Goal: Task Accomplishment & Management: Manage account settings

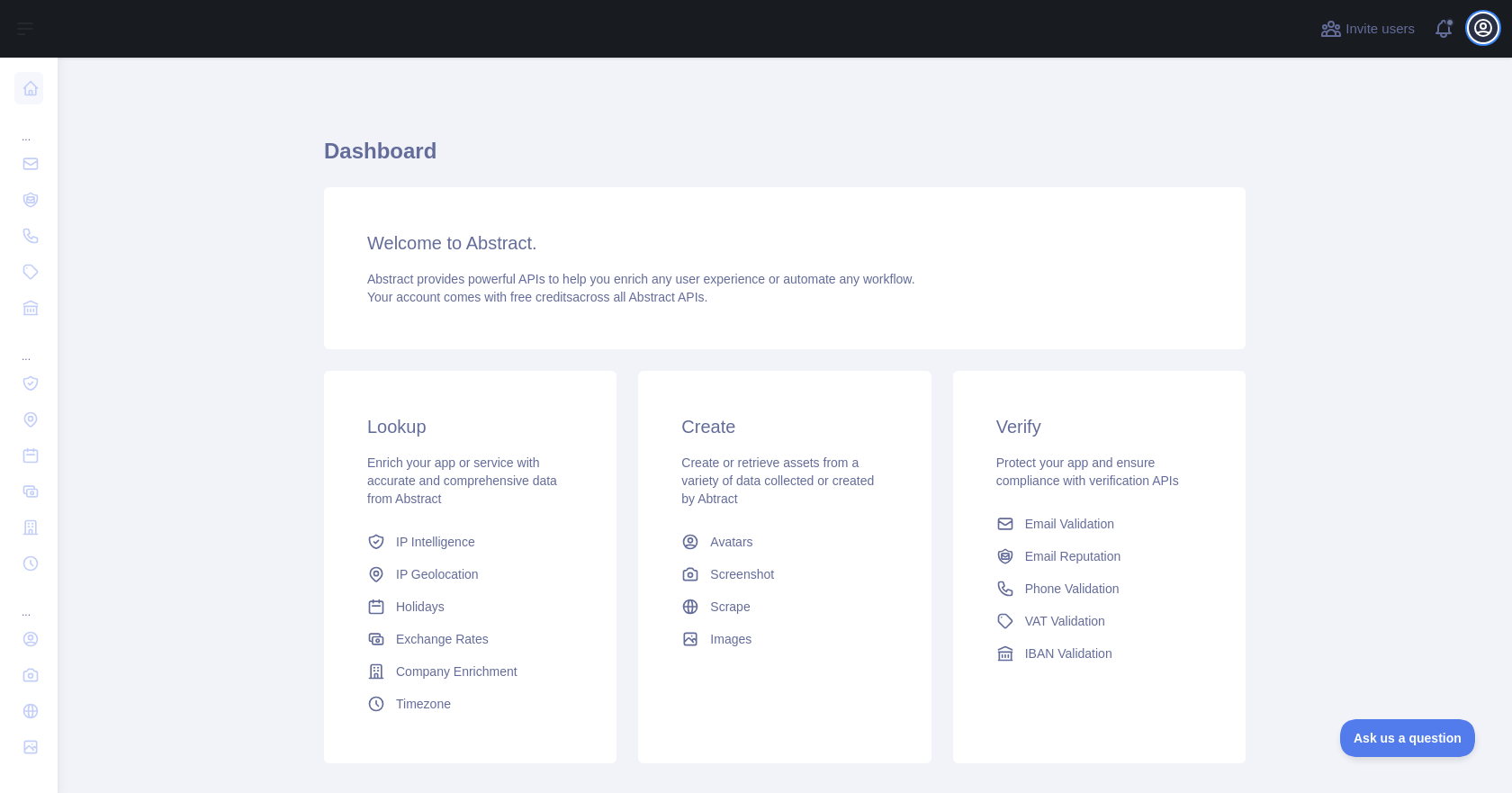
click at [1486, 26] on icon "button" at bounding box center [1483, 28] width 16 height 16
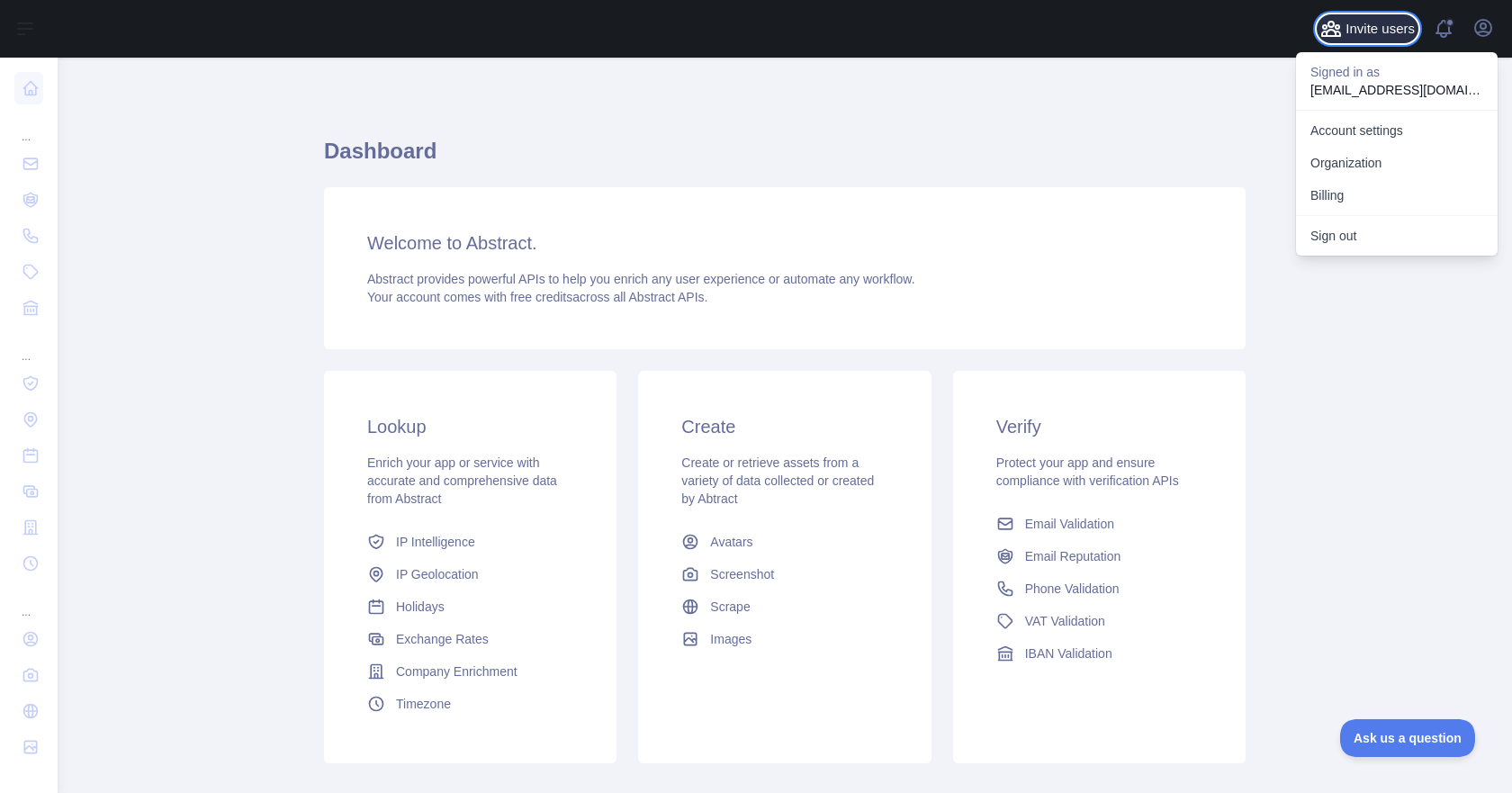
click at [1356, 27] on span "Invite users" at bounding box center [1380, 29] width 69 height 21
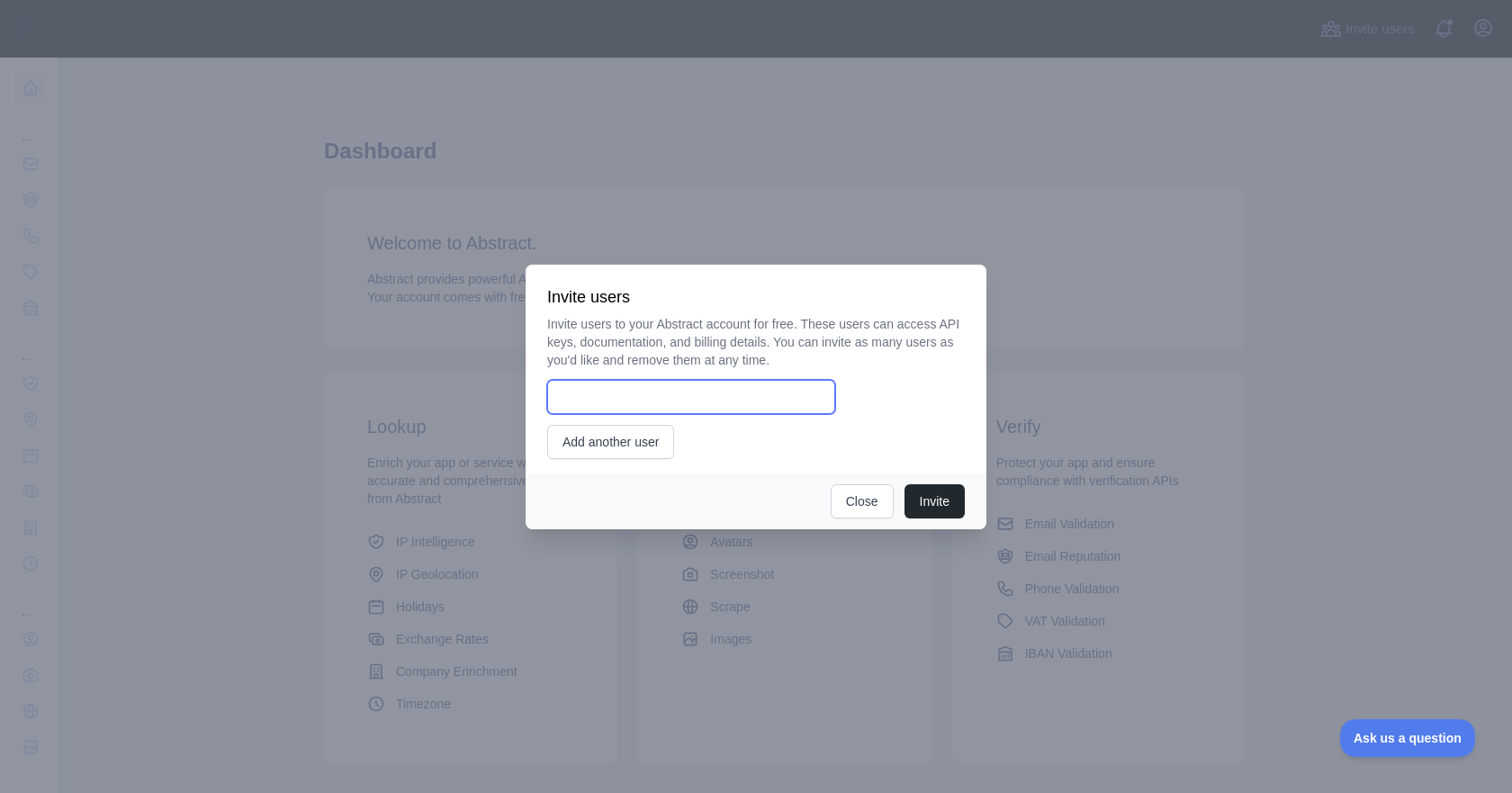
click at [769, 409] on input "email" at bounding box center [691, 397] width 288 height 34
type input "**********"
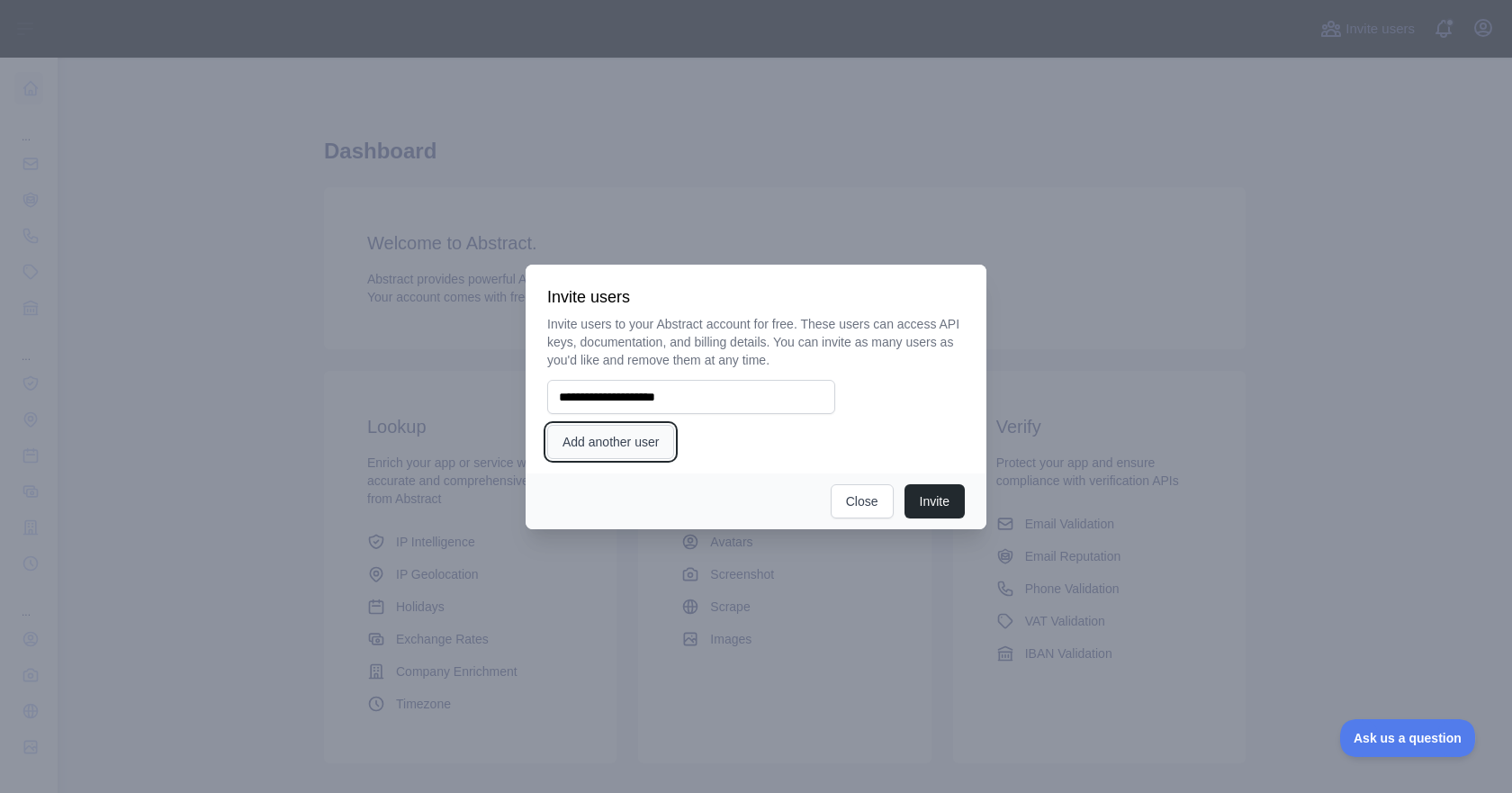
click at [640, 444] on button "Add another user" at bounding box center [611, 441] width 127 height 34
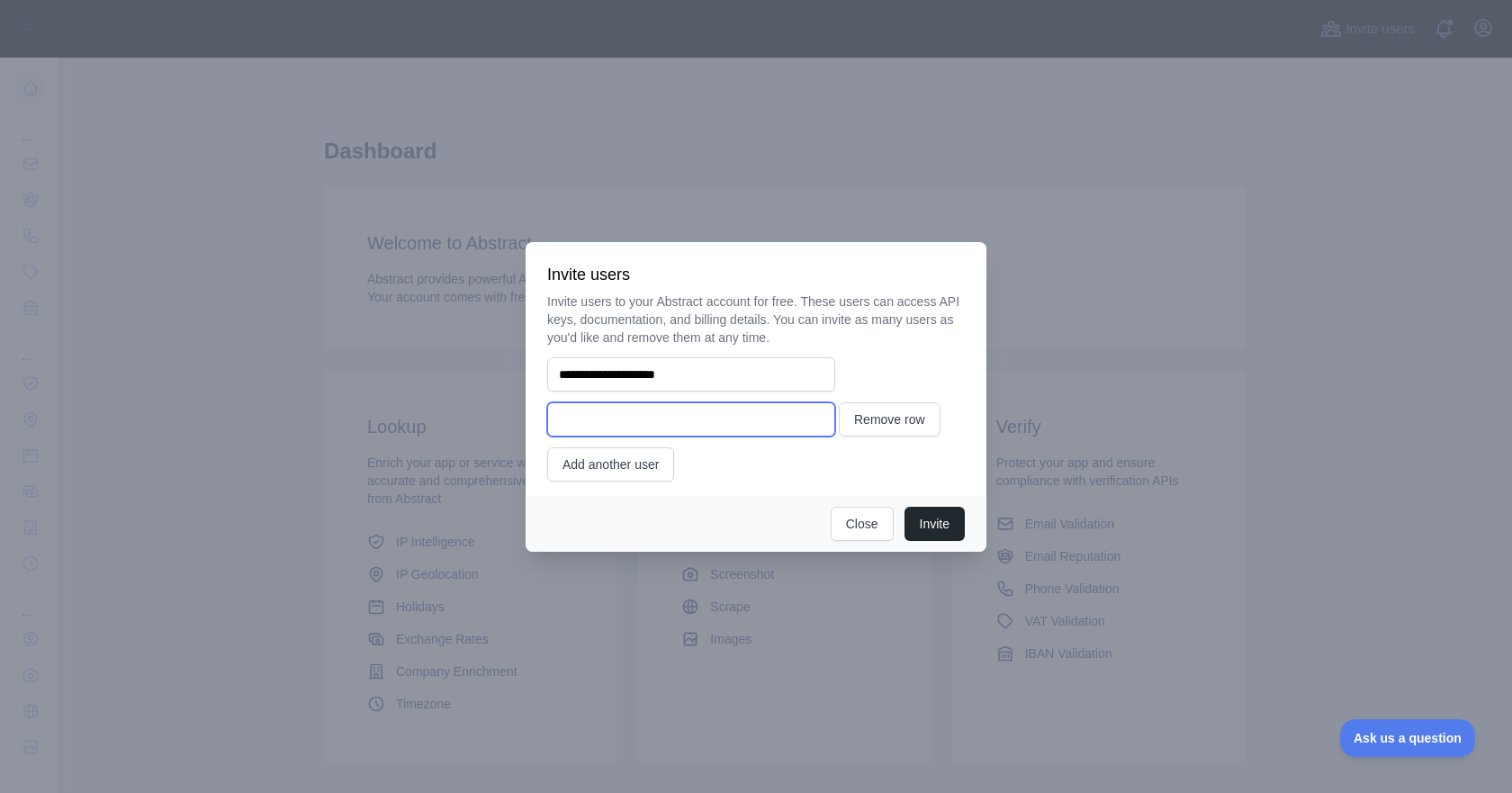
click at [632, 424] on input "email" at bounding box center [691, 419] width 288 height 34
type input "**********"
click at [936, 527] on button "Invite" at bounding box center [934, 523] width 60 height 34
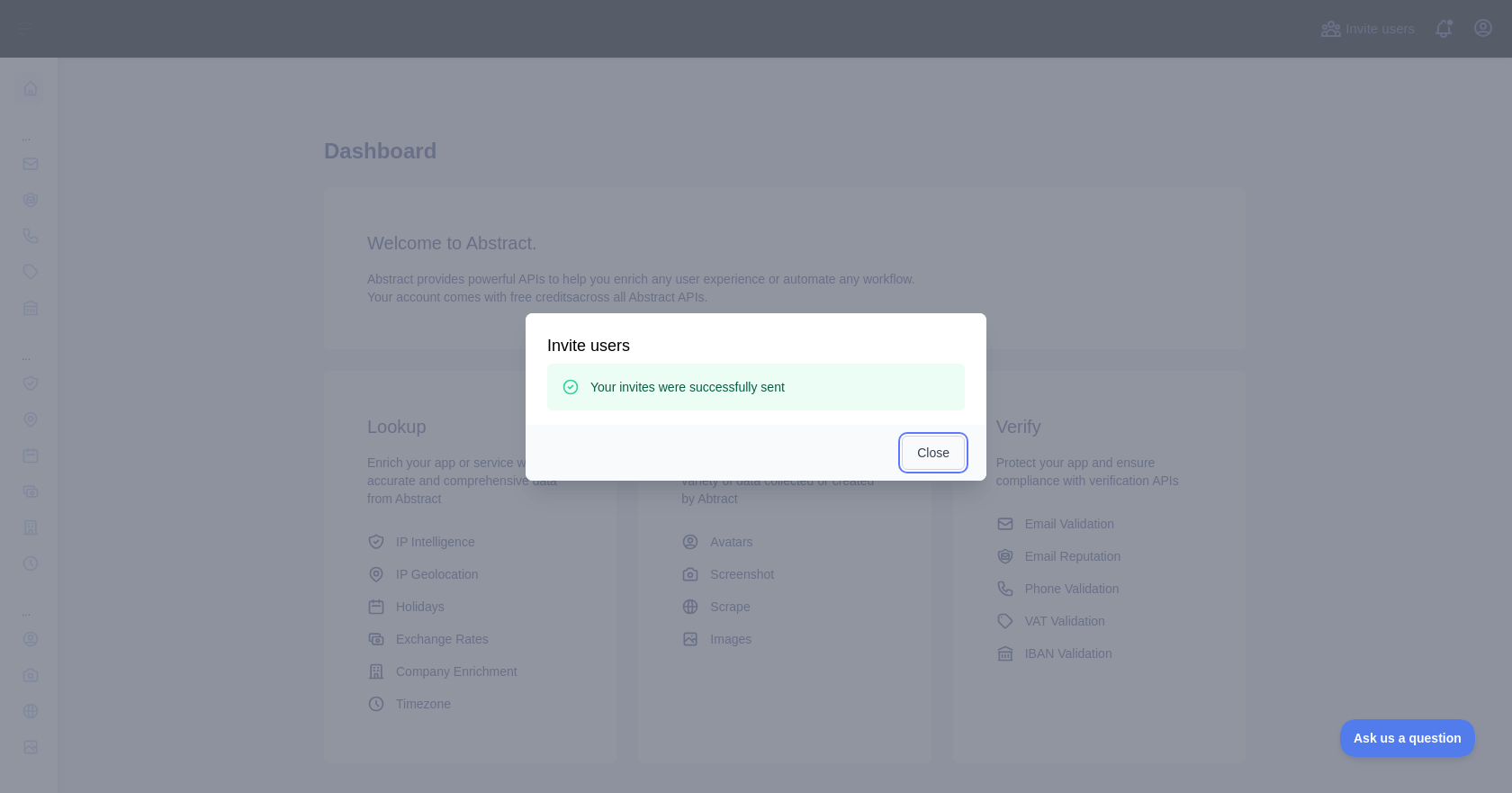
click at [935, 443] on button "Close" at bounding box center [934, 452] width 63 height 34
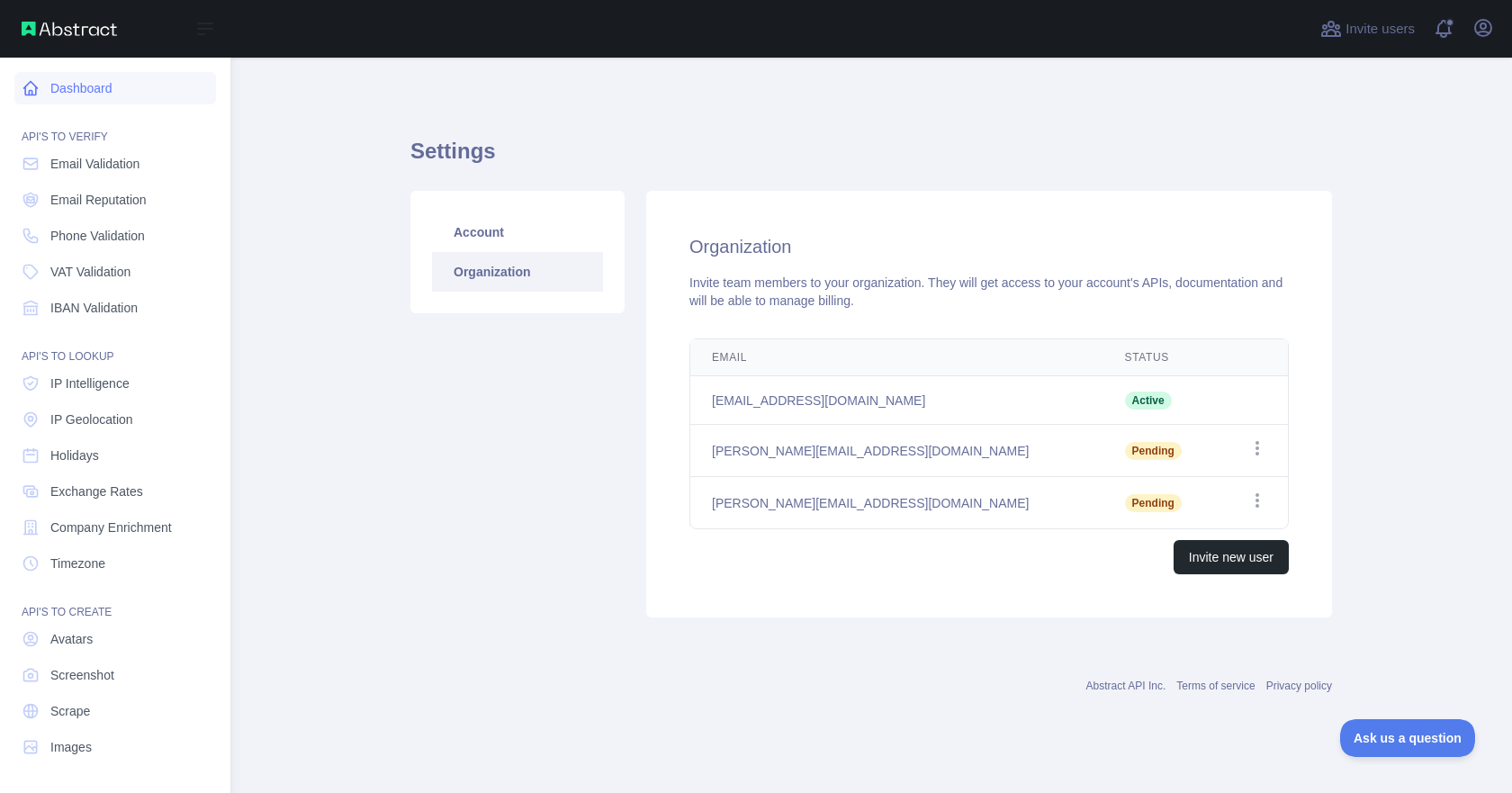
click at [74, 94] on link "Dashboard" at bounding box center [115, 88] width 202 height 33
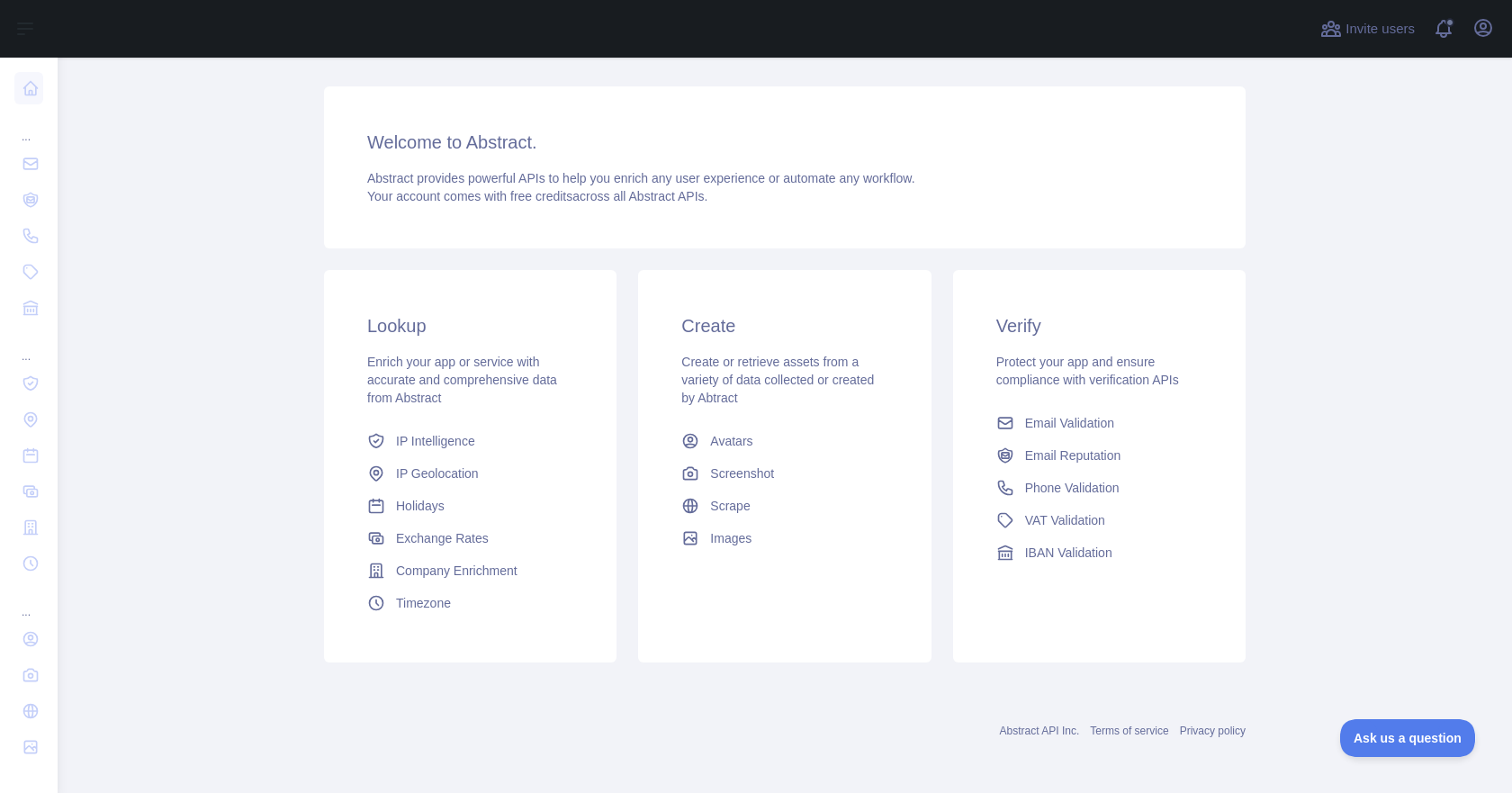
scroll to position [103, 0]
click at [1077, 425] on span "Email Validation" at bounding box center [1070, 421] width 89 height 18
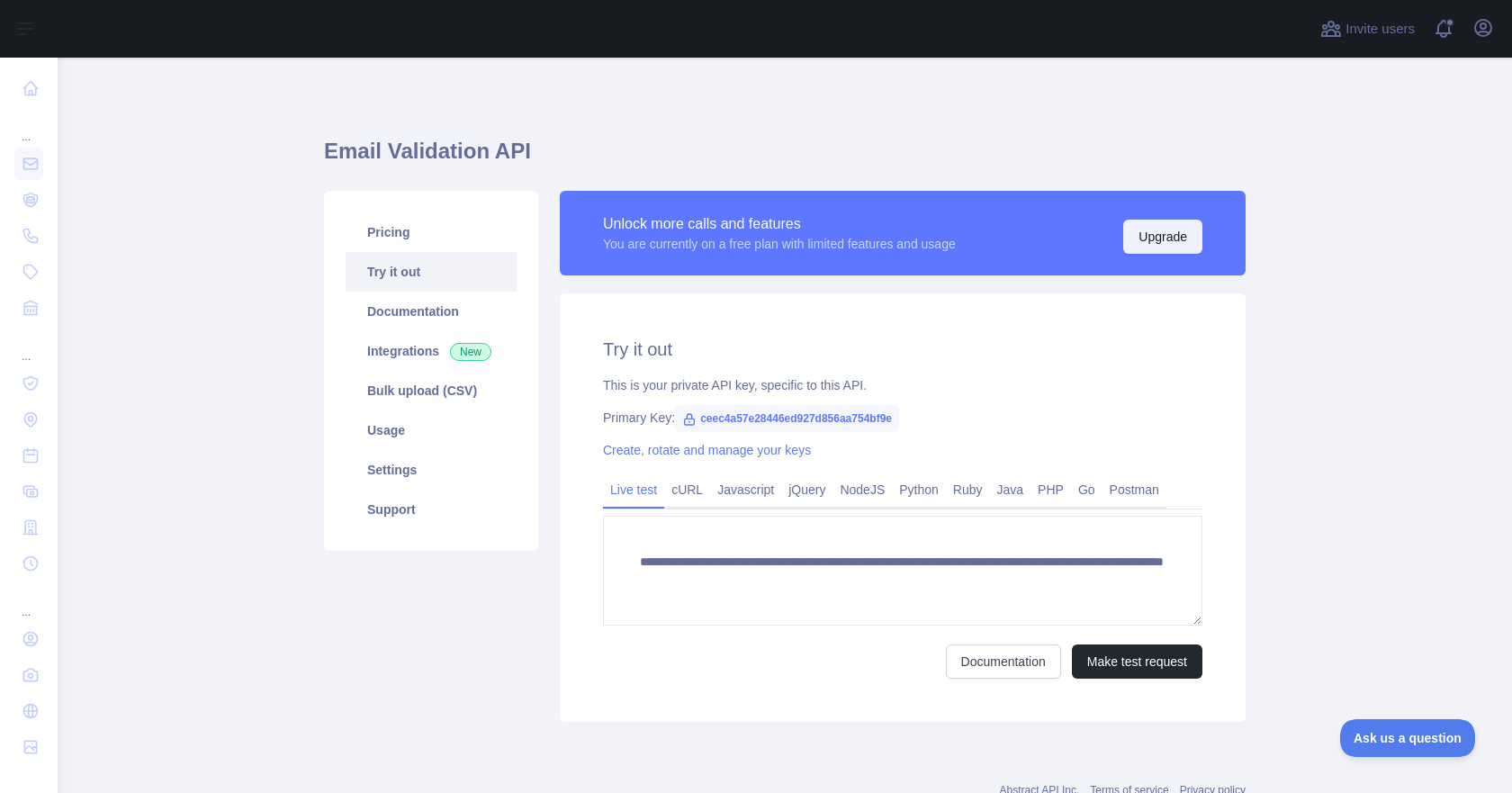
click at [1161, 233] on button "Upgrade" at bounding box center [1162, 236] width 79 height 34
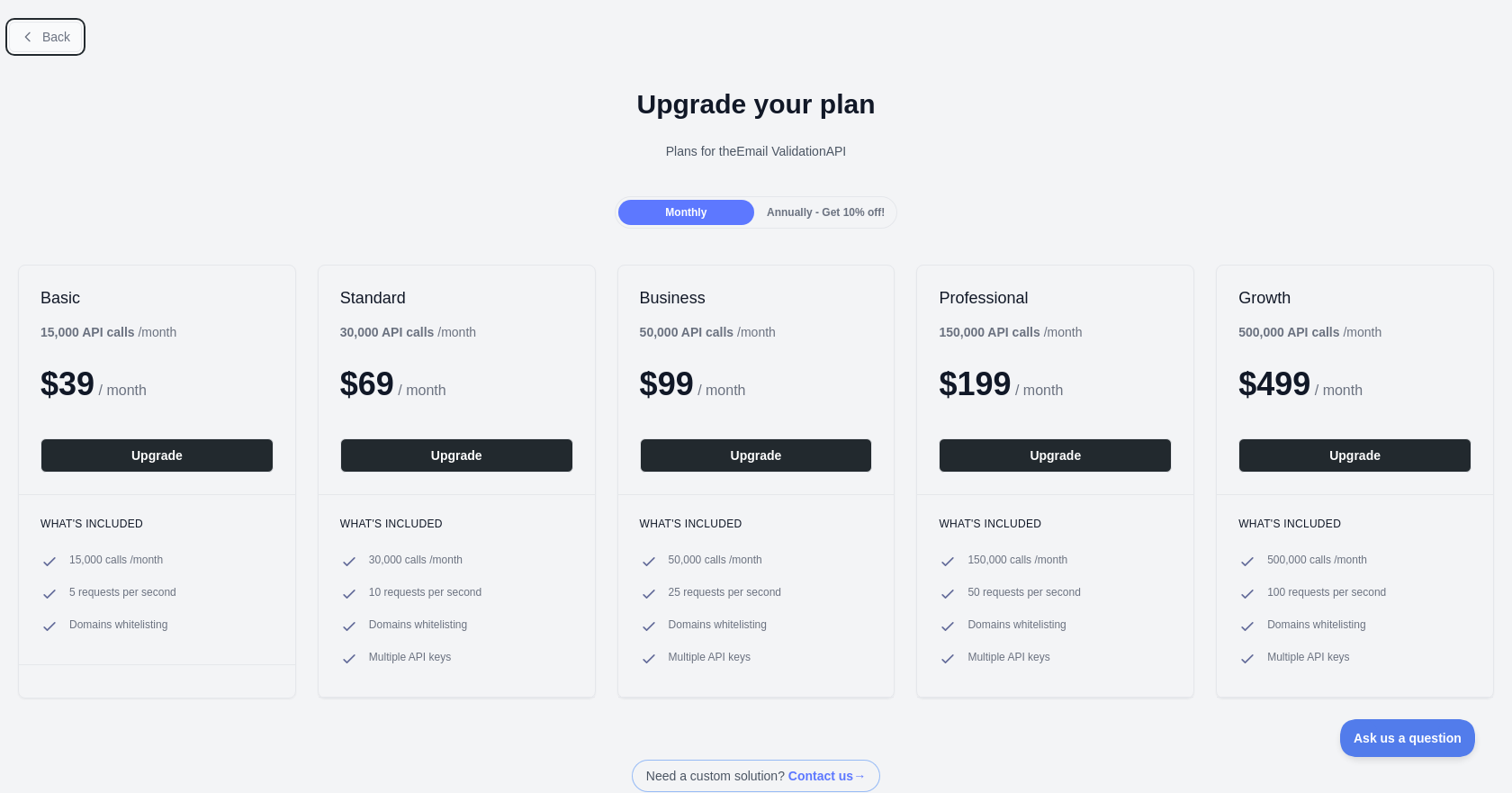
click at [25, 35] on icon at bounding box center [28, 36] width 15 height 15
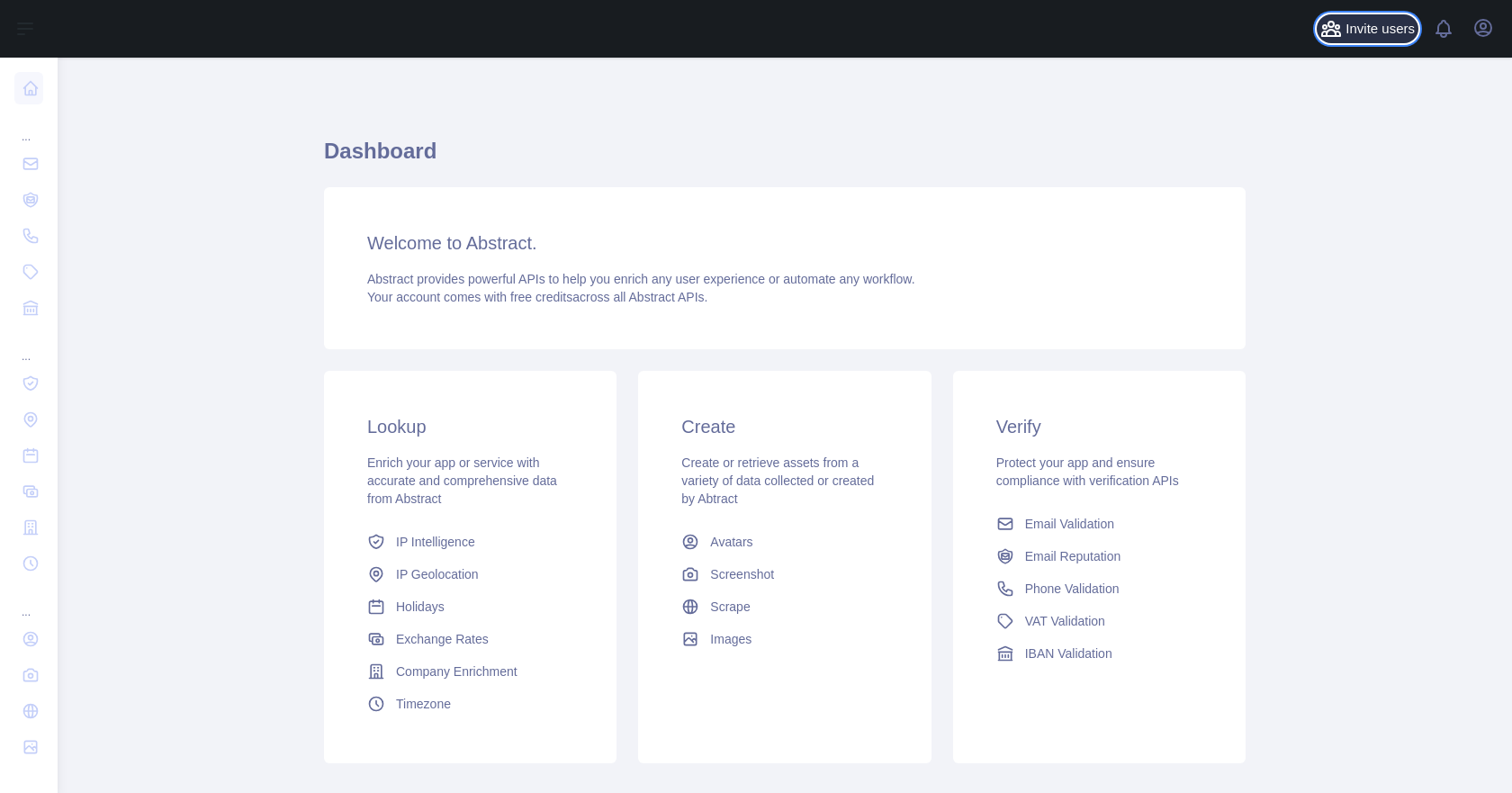
click at [1392, 26] on span "Invite users" at bounding box center [1380, 29] width 69 height 21
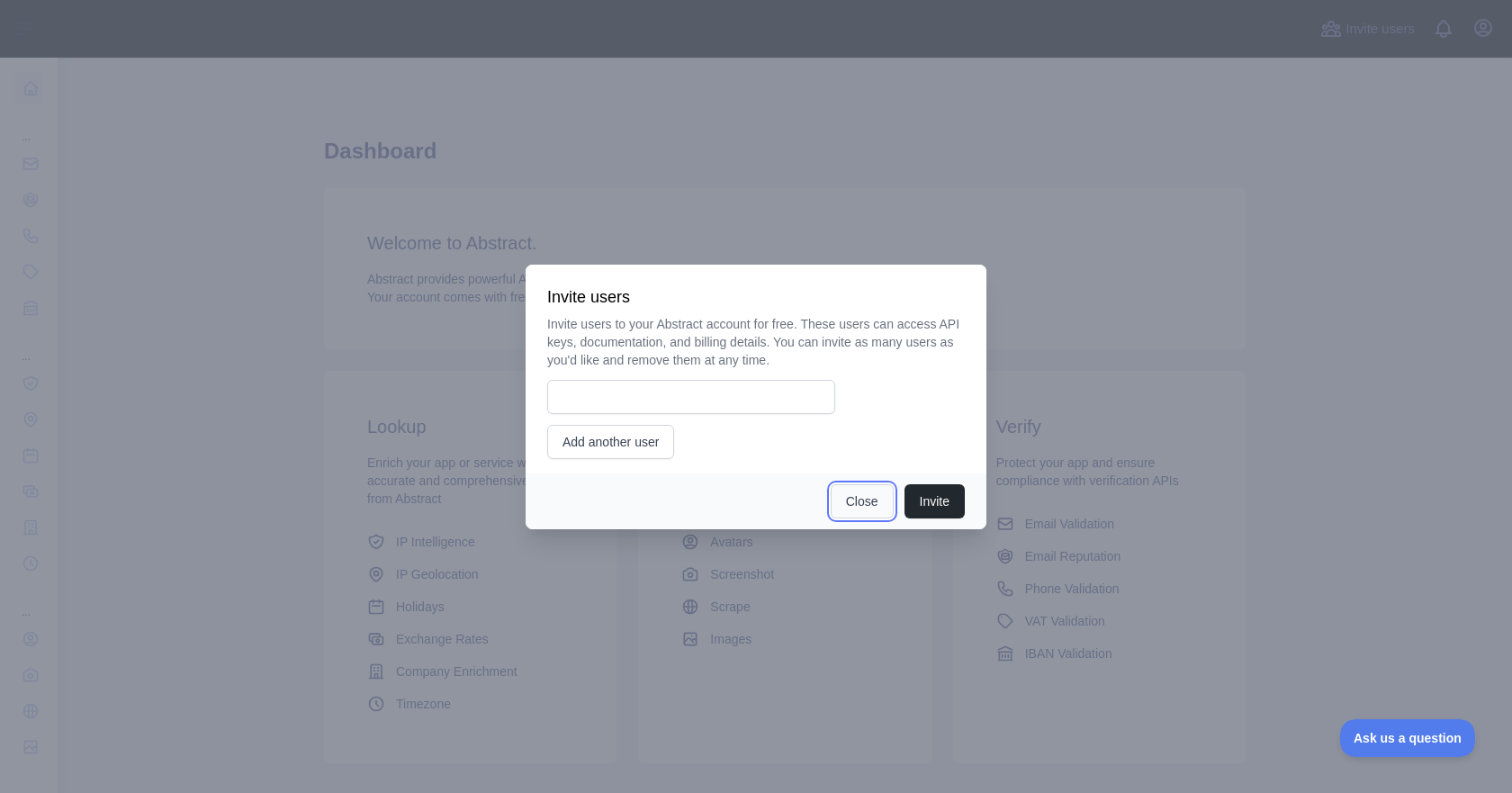
click at [861, 506] on button "Close" at bounding box center [862, 501] width 63 height 34
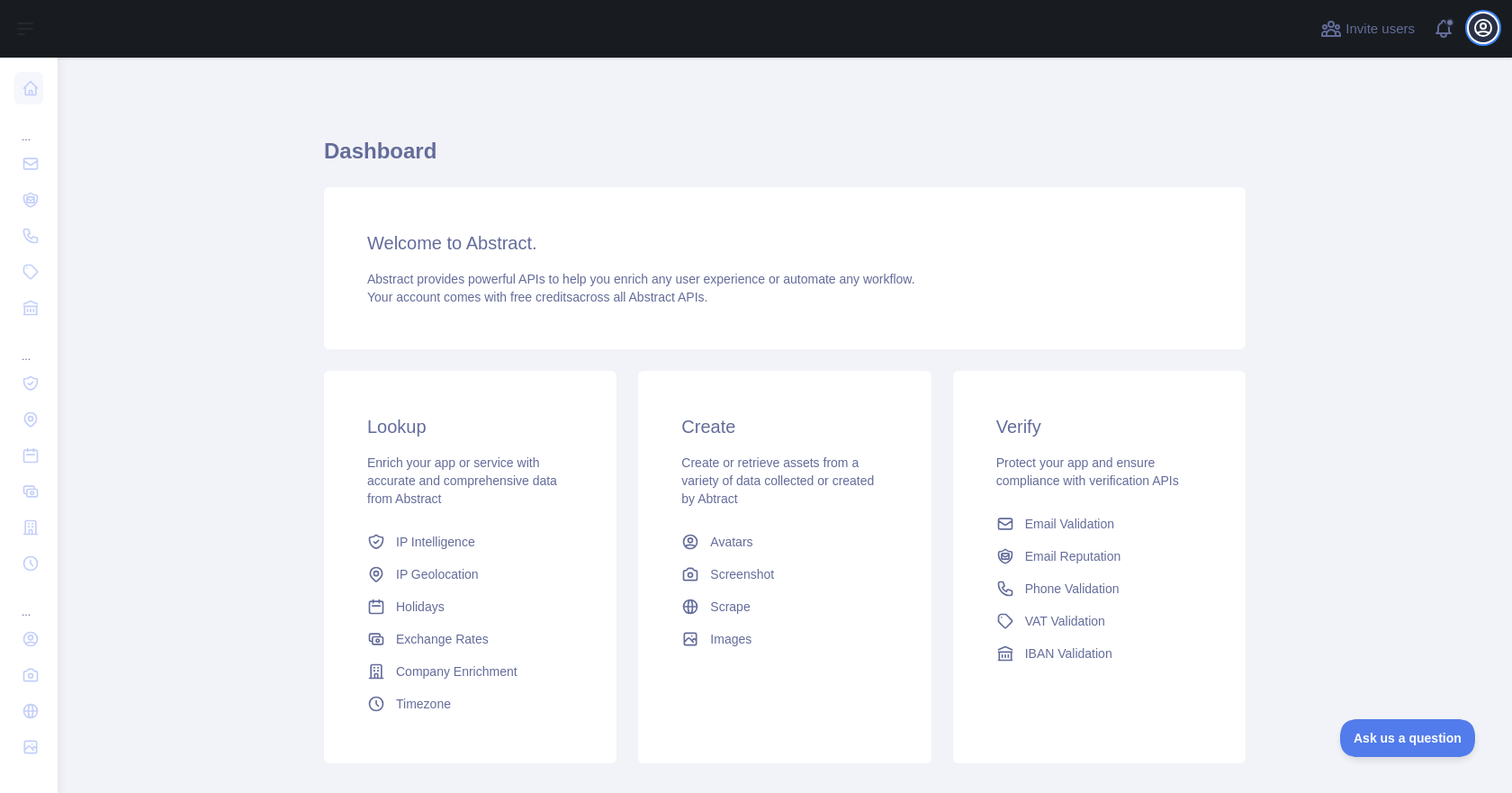
click at [1479, 32] on icon "button" at bounding box center [1483, 28] width 16 height 16
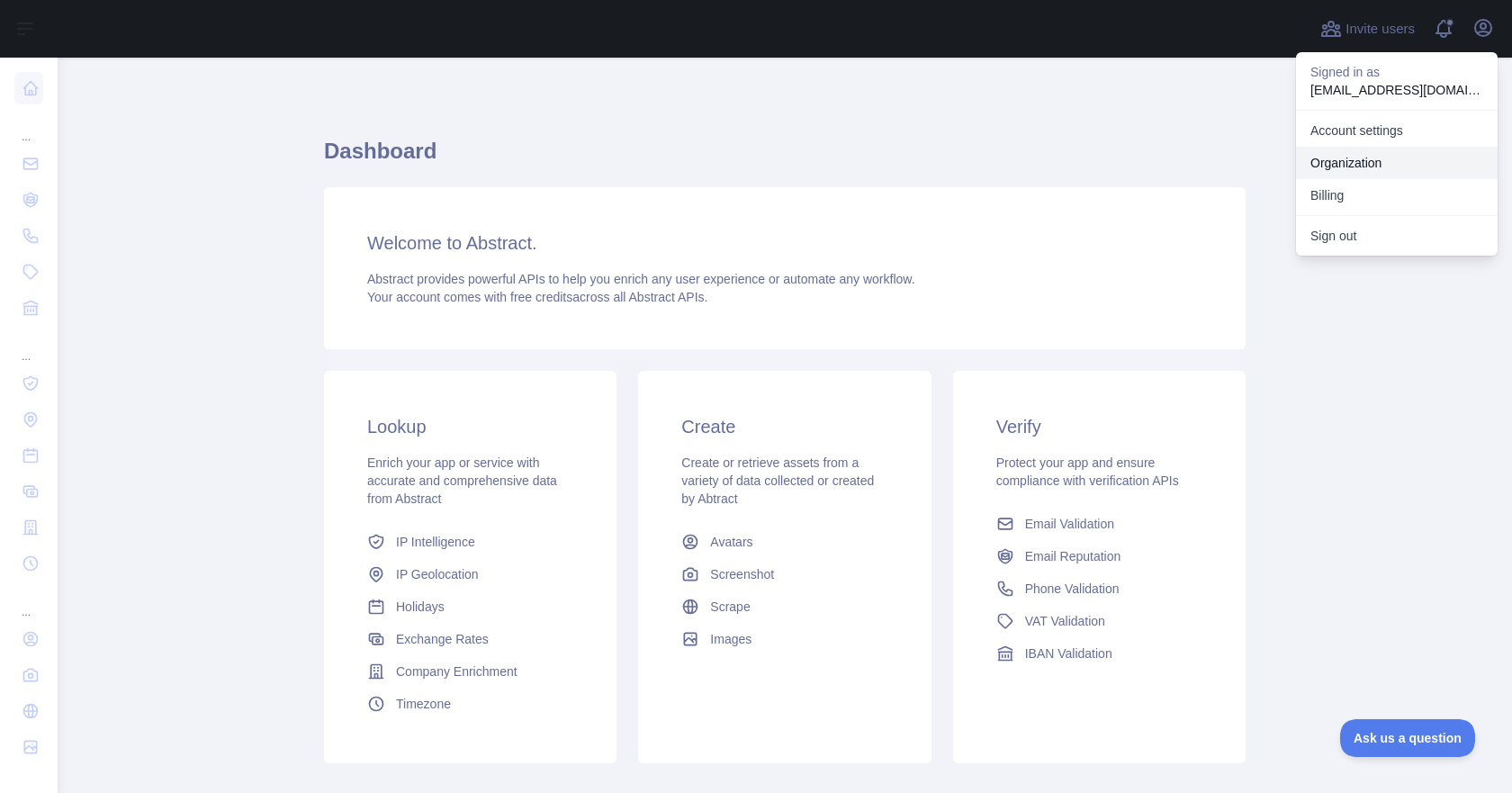
click at [1336, 156] on link "Organization" at bounding box center [1397, 163] width 202 height 33
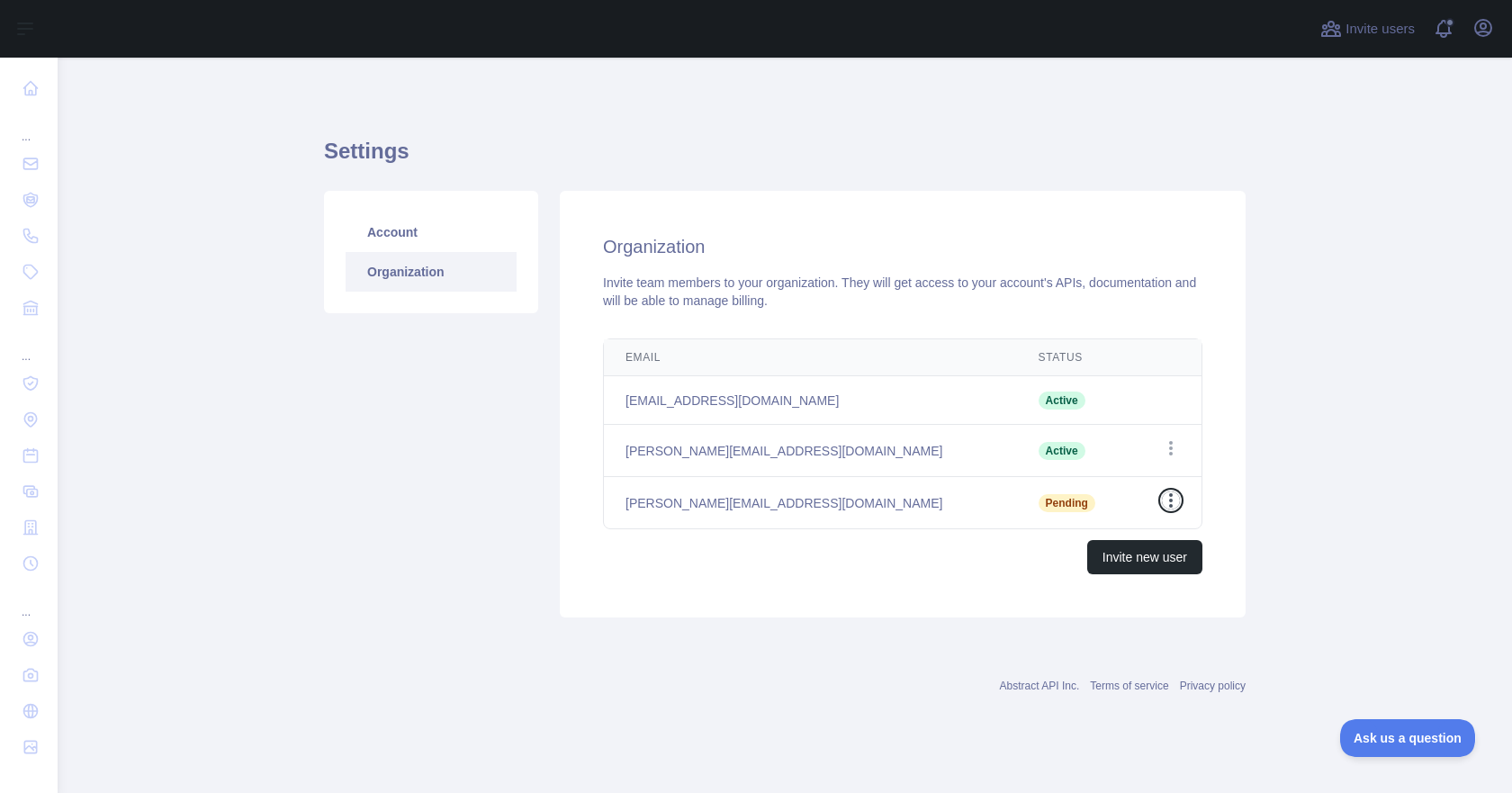
click at [1169, 494] on icon "button" at bounding box center [1171, 500] width 18 height 18
click at [1064, 533] on button "Resend invite" at bounding box center [1079, 536] width 202 height 33
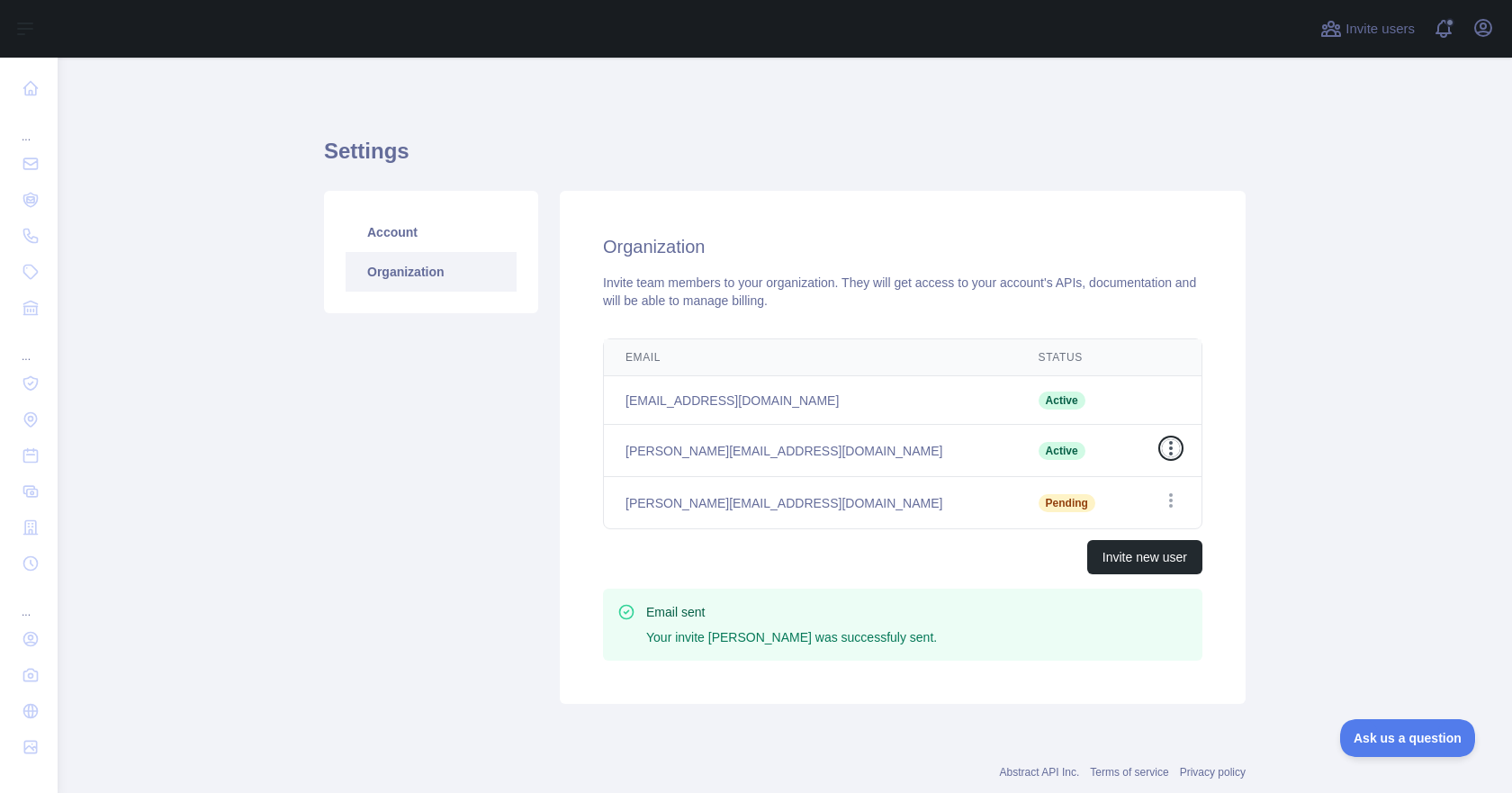
click at [1173, 443] on icon "button" at bounding box center [1171, 448] width 18 height 18
click at [1311, 414] on main "Settings Account Organization Organization Invite team members to your organiza…" at bounding box center [784, 425] width 1455 height 736
click at [1345, 459] on main "Settings Account Organization Organization Invite team members to your organiza…" at bounding box center [784, 425] width 1455 height 736
click at [415, 233] on link "Account" at bounding box center [431, 232] width 171 height 39
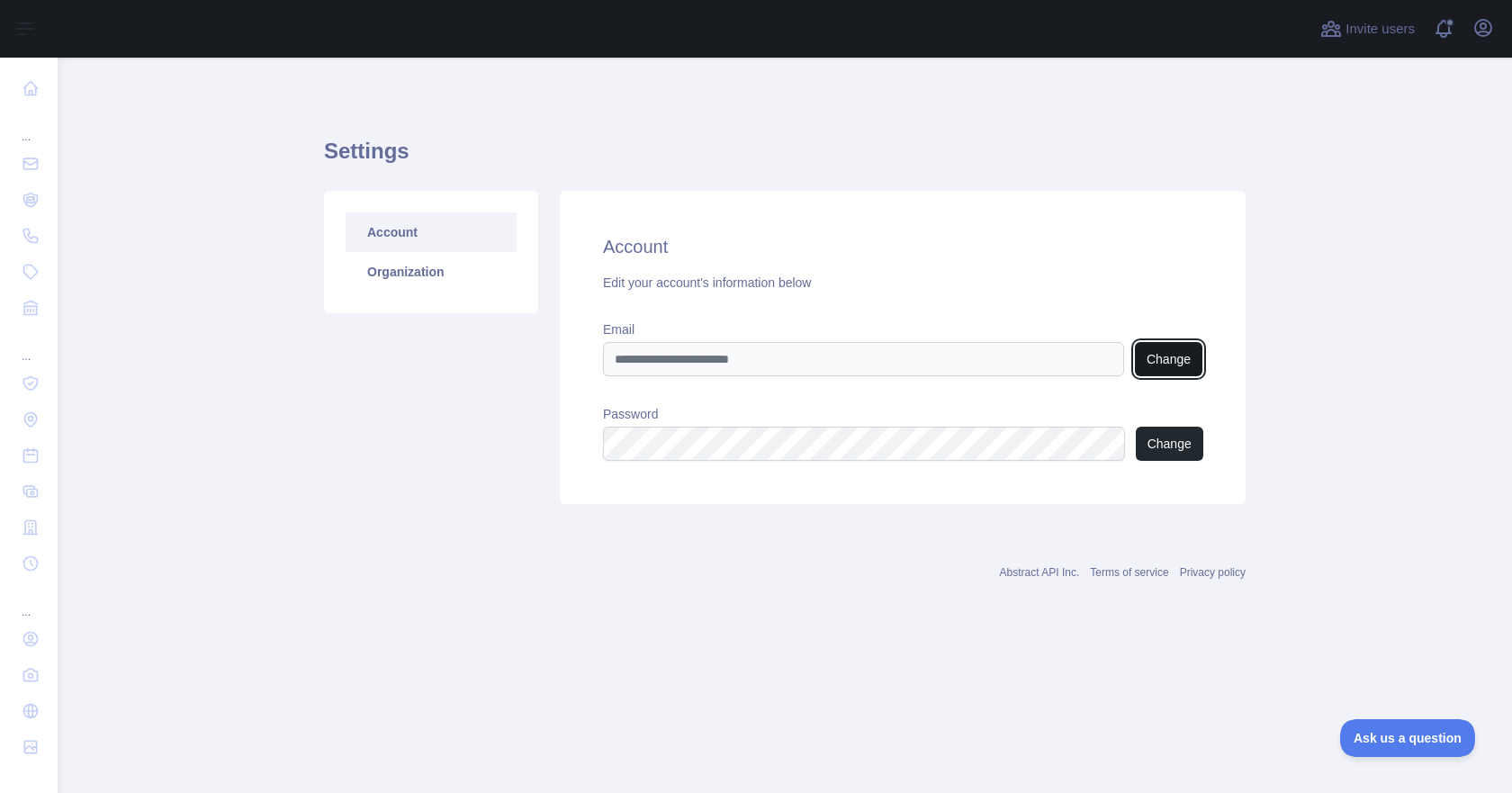
click at [1191, 351] on button "Change" at bounding box center [1168, 359] width 68 height 34
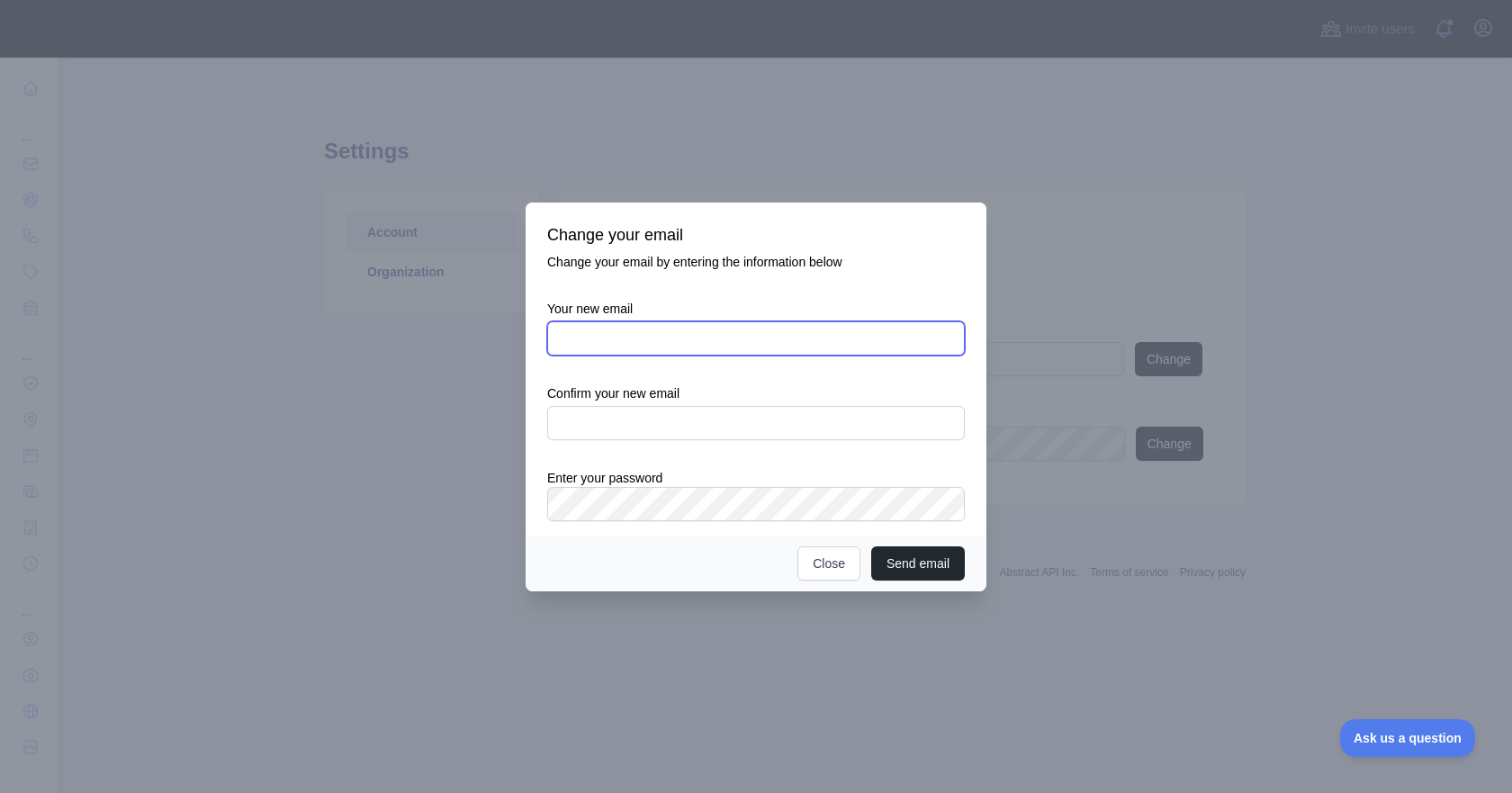
click at [688, 325] on input "Your new email" at bounding box center [756, 338] width 418 height 34
type input "**********"
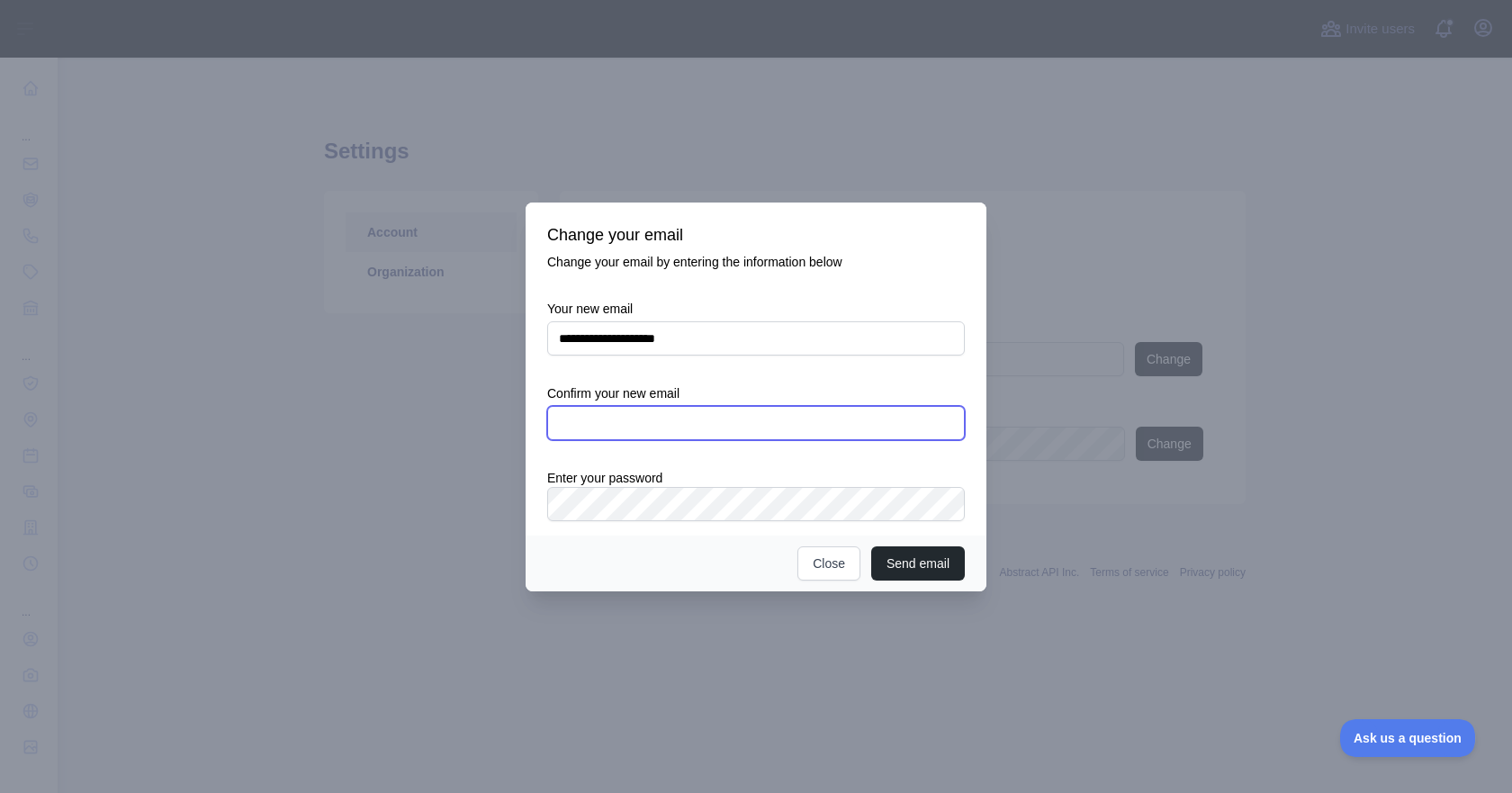
click at [642, 407] on input "text" at bounding box center [756, 423] width 418 height 34
click at [629, 422] on input "text" at bounding box center [756, 423] width 418 height 34
type input "**********"
click at [923, 562] on button "Send email" at bounding box center [918, 563] width 94 height 34
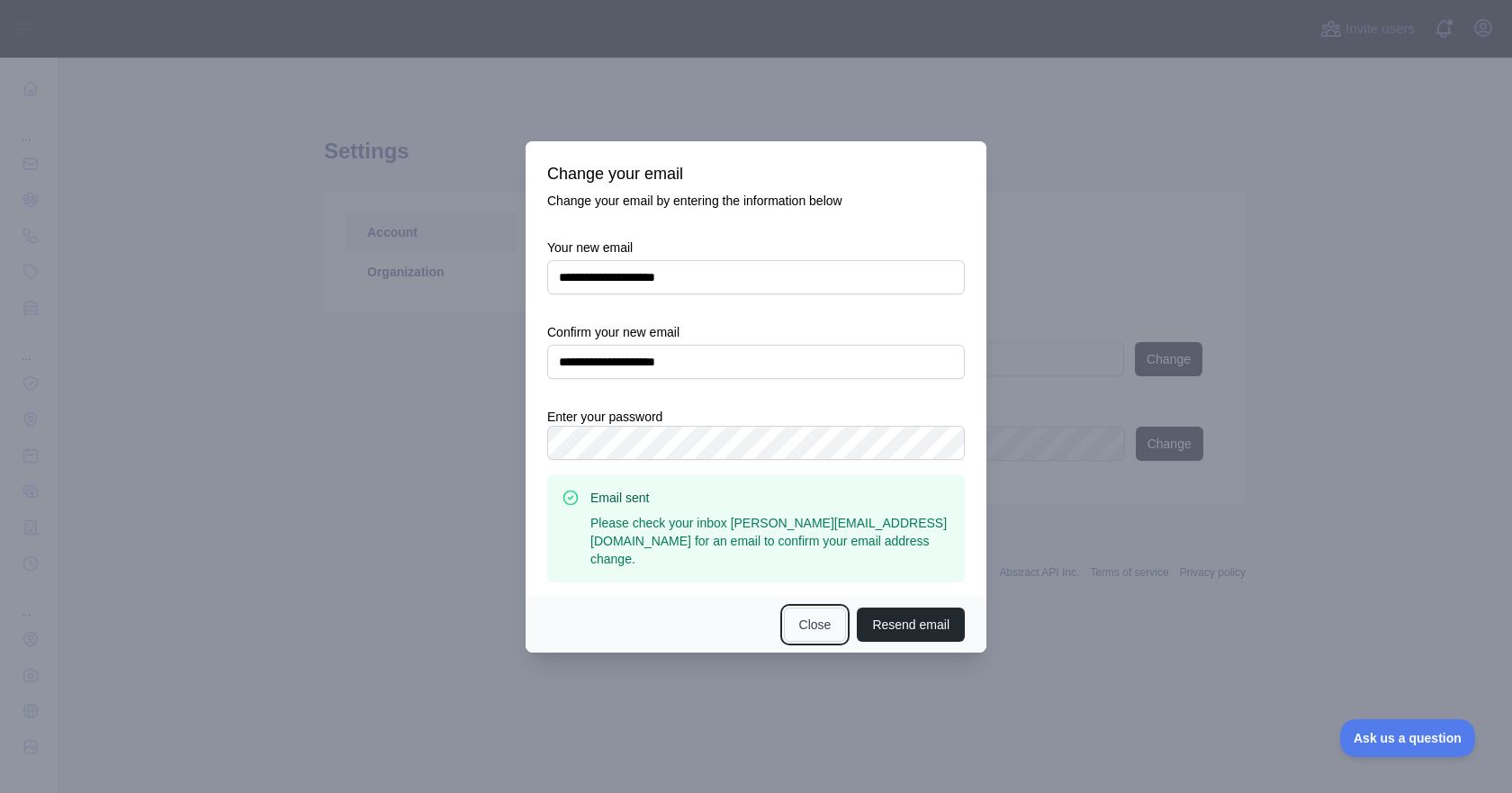
click at [831, 608] on button "Close" at bounding box center [816, 625] width 63 height 34
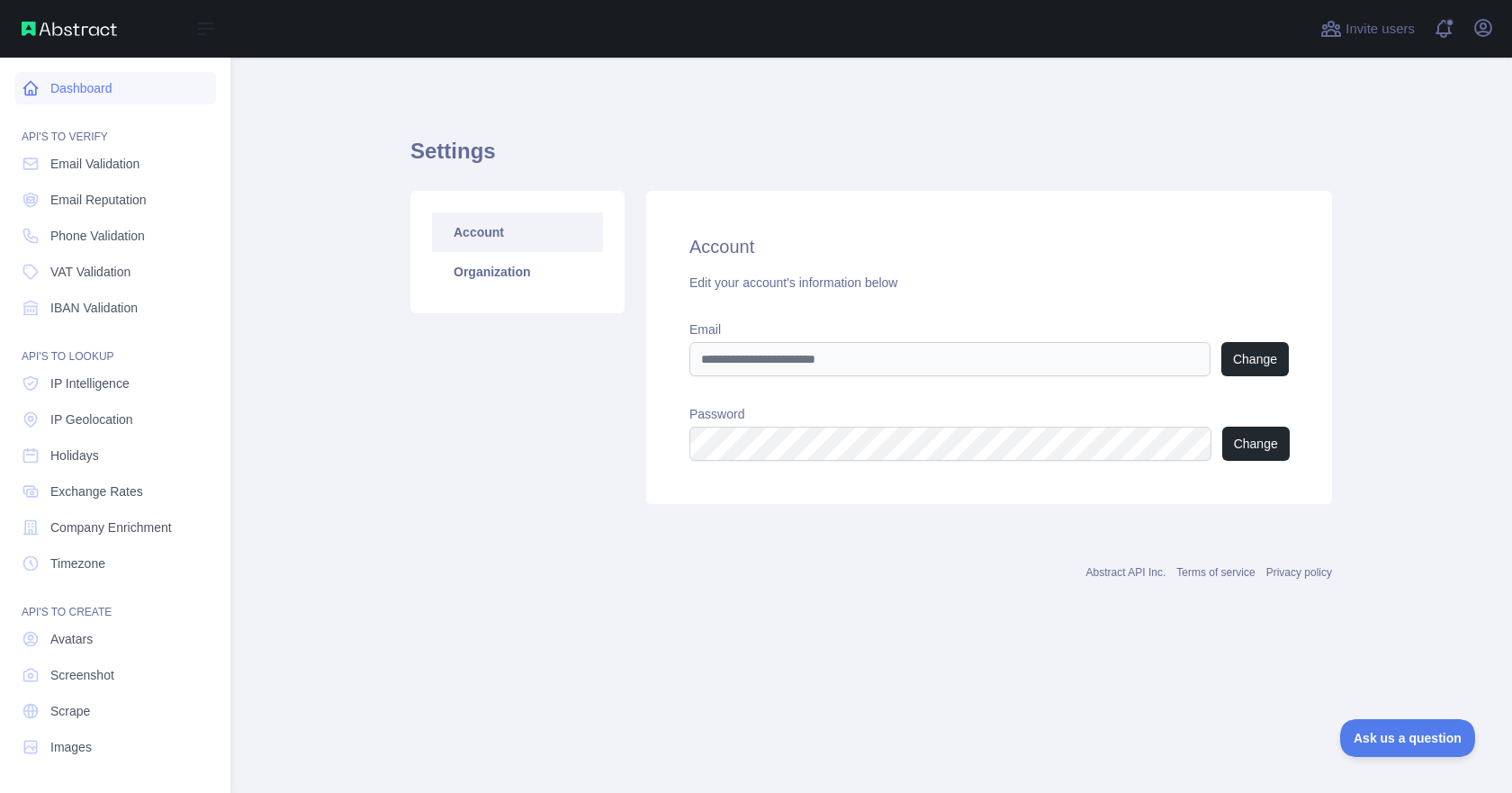
click at [65, 98] on link "Dashboard" at bounding box center [115, 88] width 202 height 33
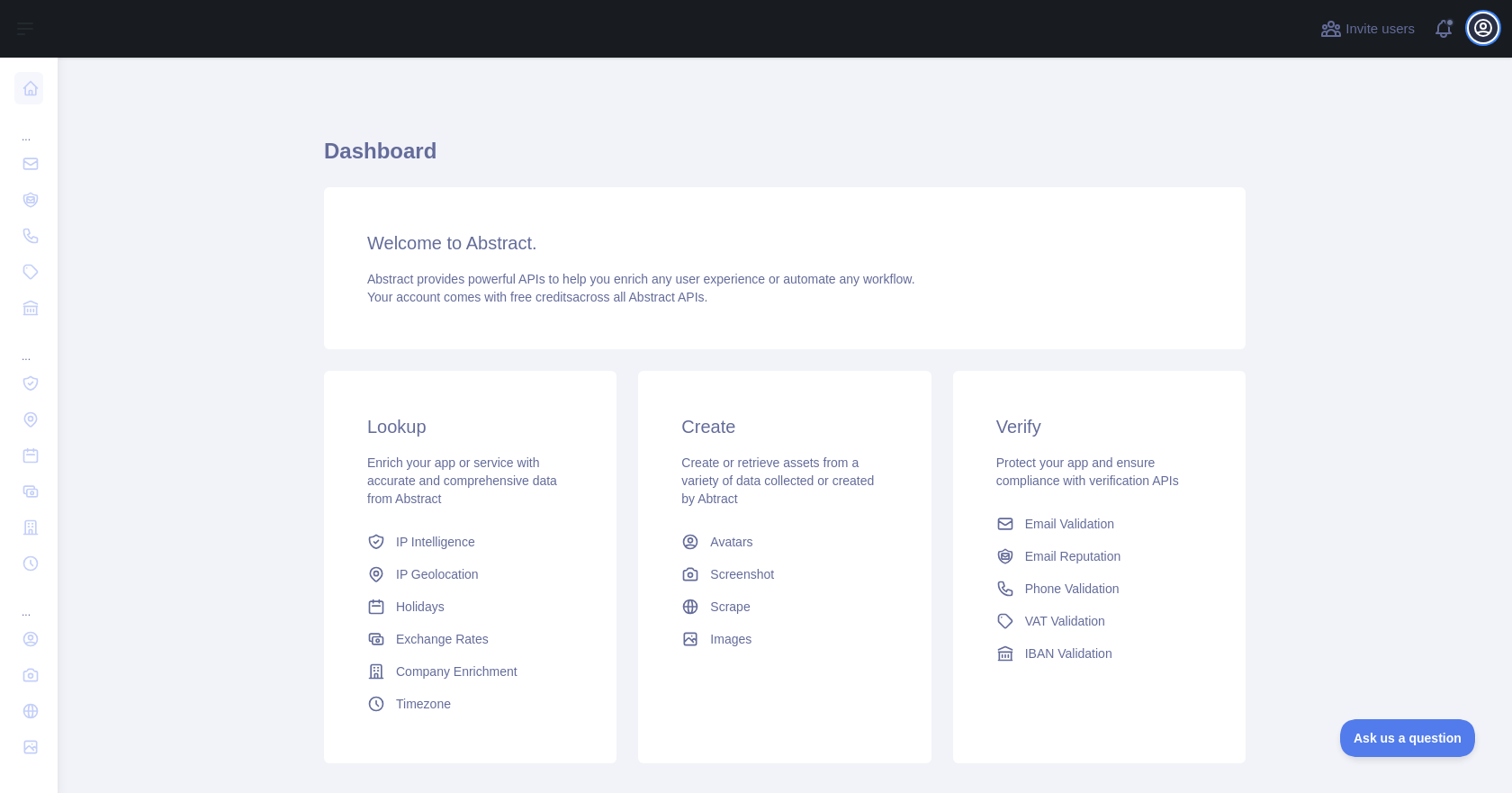
click at [1480, 27] on icon "button" at bounding box center [1483, 28] width 16 height 16
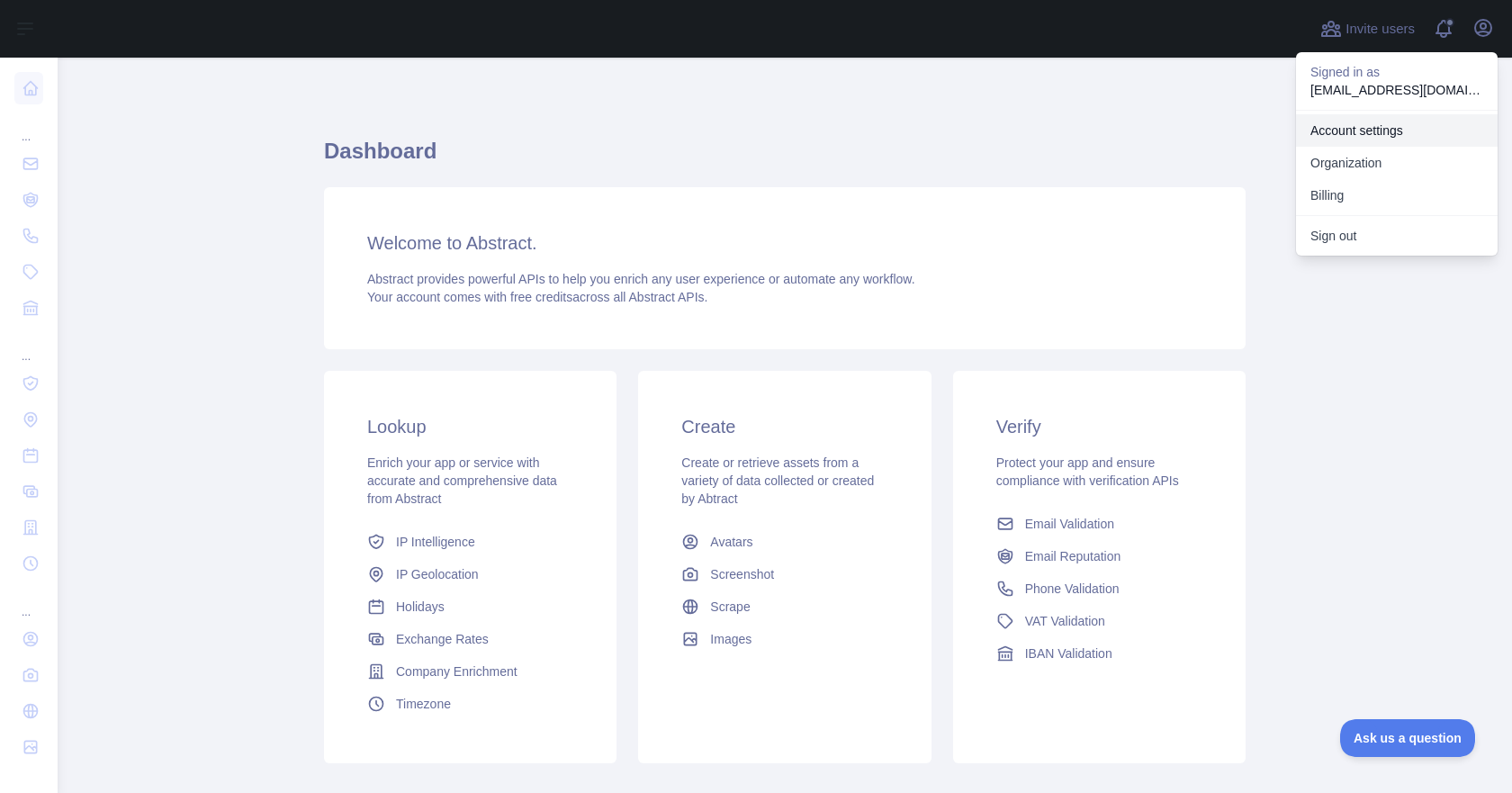
click at [1379, 137] on link "Account settings" at bounding box center [1397, 130] width 202 height 33
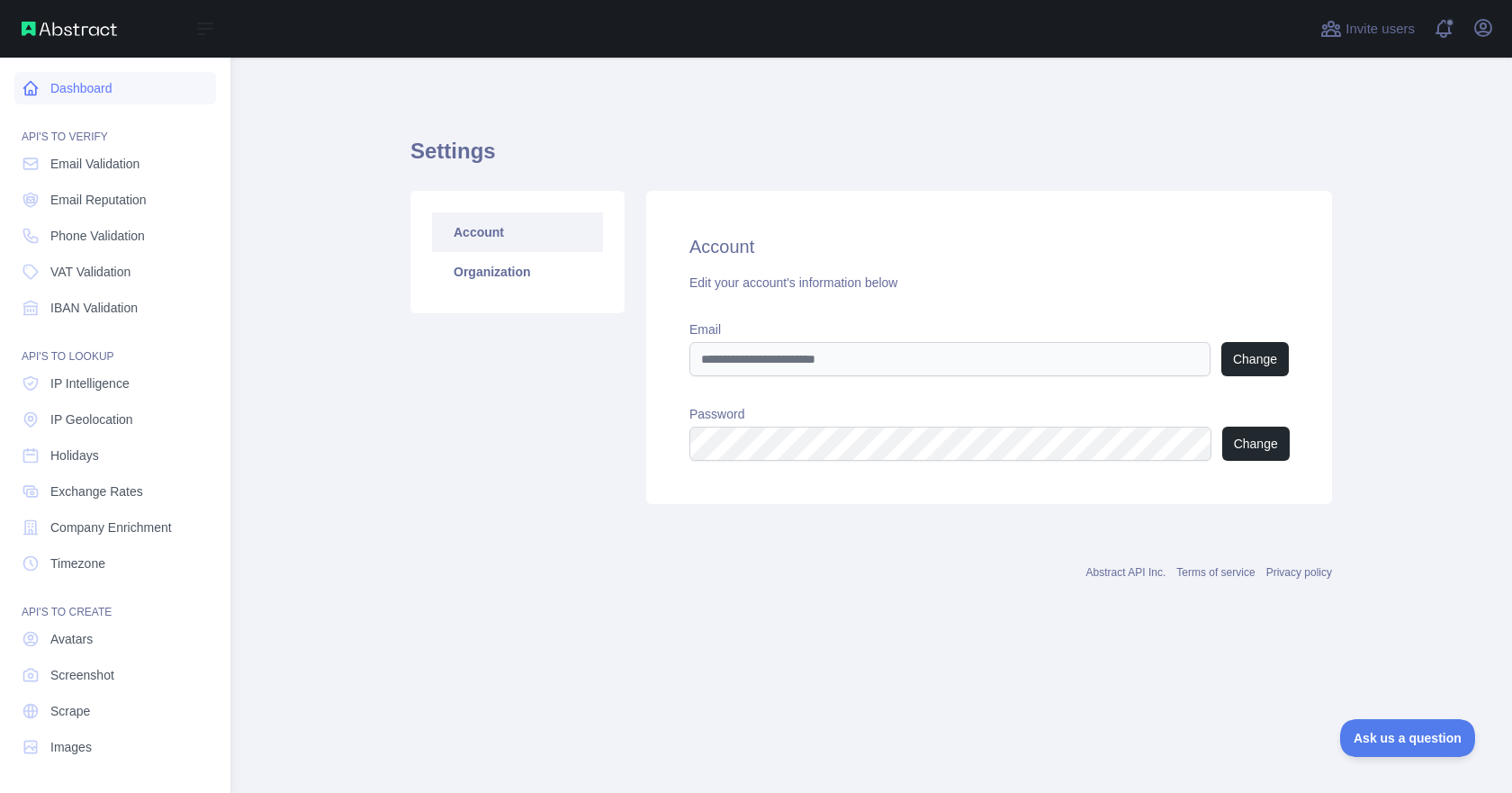
click at [37, 79] on icon at bounding box center [31, 88] width 18 height 18
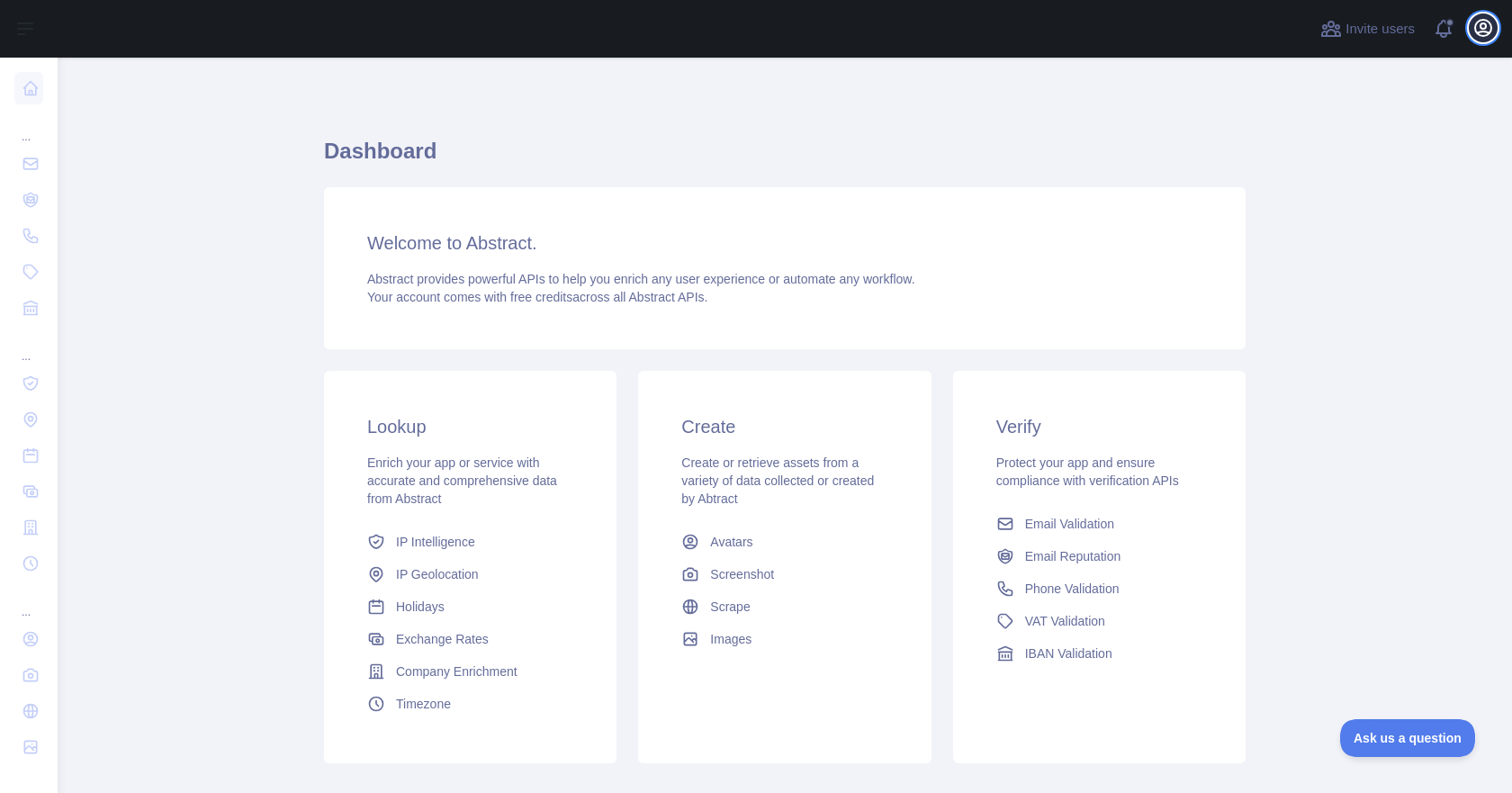
click at [1483, 37] on icon "button" at bounding box center [1483, 28] width 22 height 22
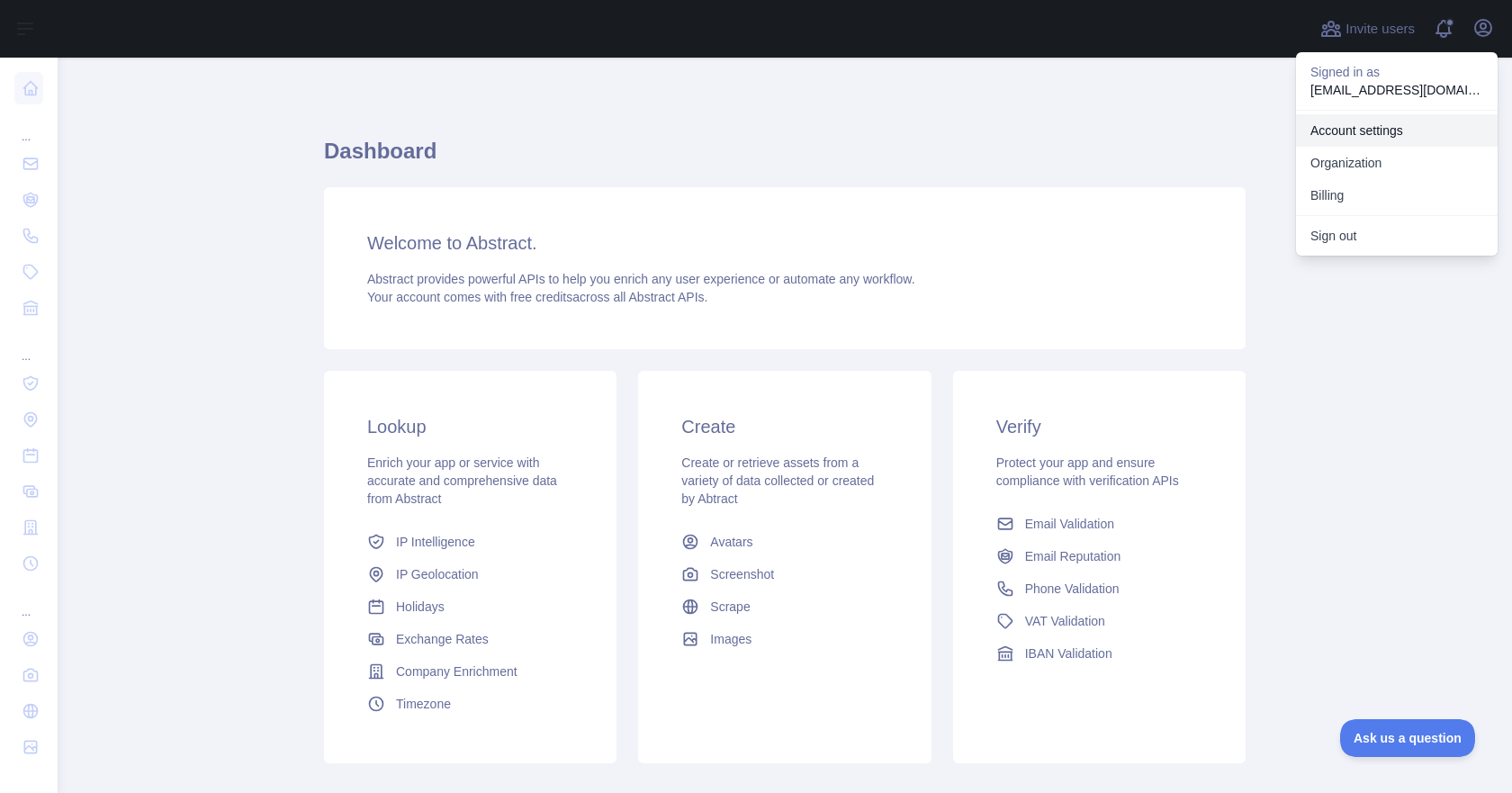
click at [1366, 127] on link "Account settings" at bounding box center [1397, 130] width 202 height 33
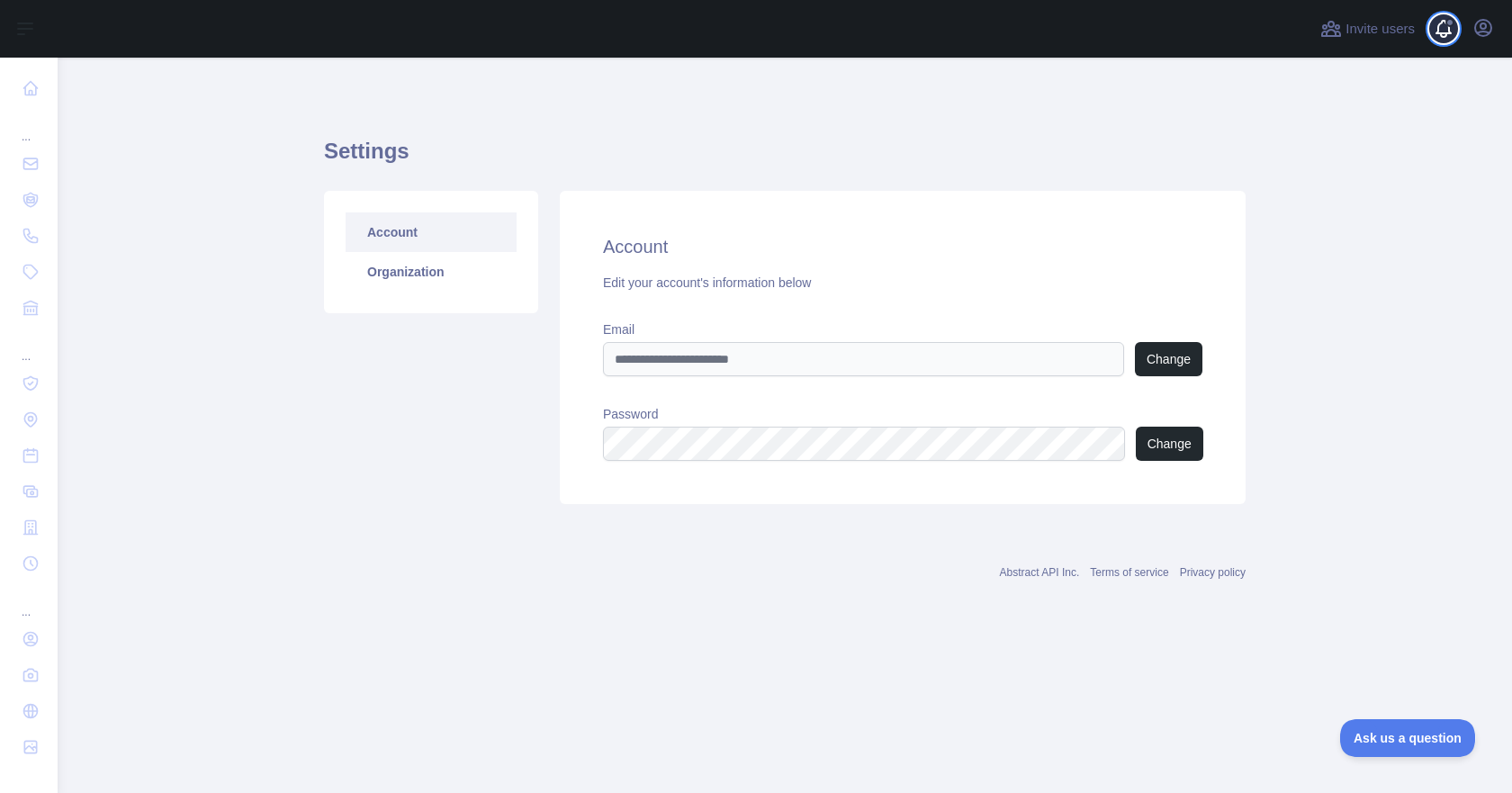
click at [1466, 7] on span at bounding box center [1451, 29] width 36 height 57
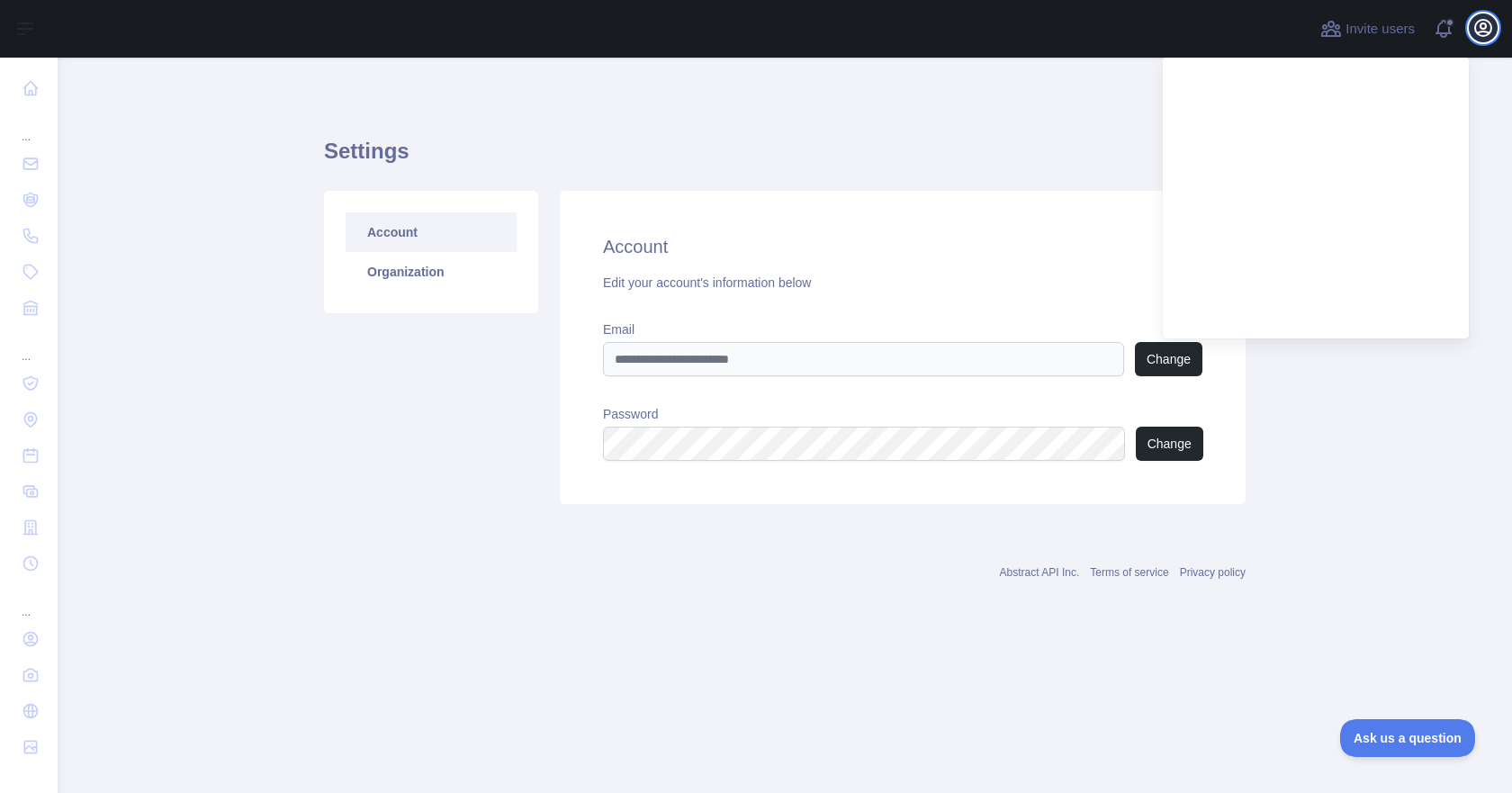
click at [1476, 25] on icon "button" at bounding box center [1483, 28] width 16 height 16
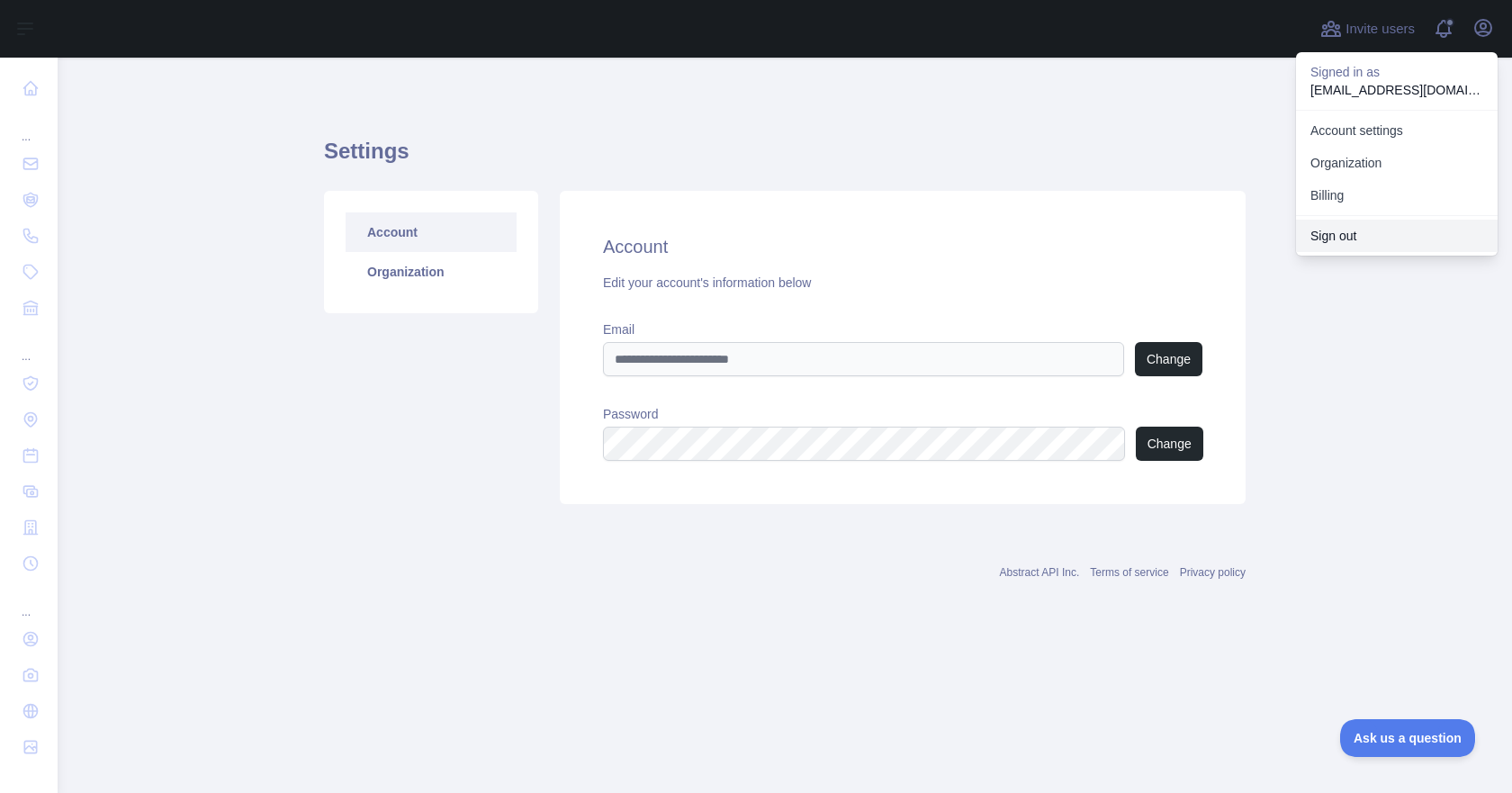
click at [1335, 238] on button "Sign out" at bounding box center [1397, 235] width 202 height 33
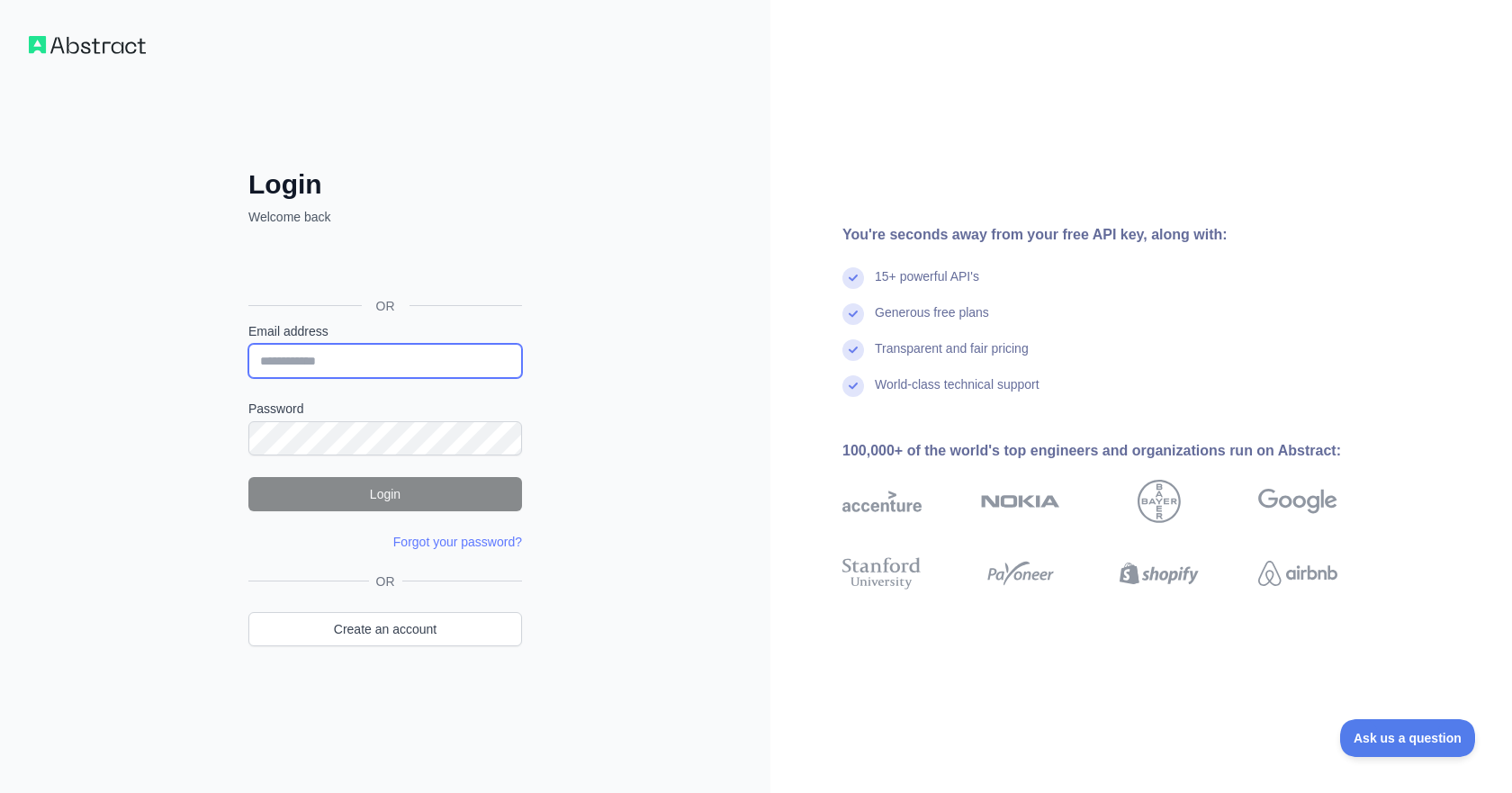
type input "**********"
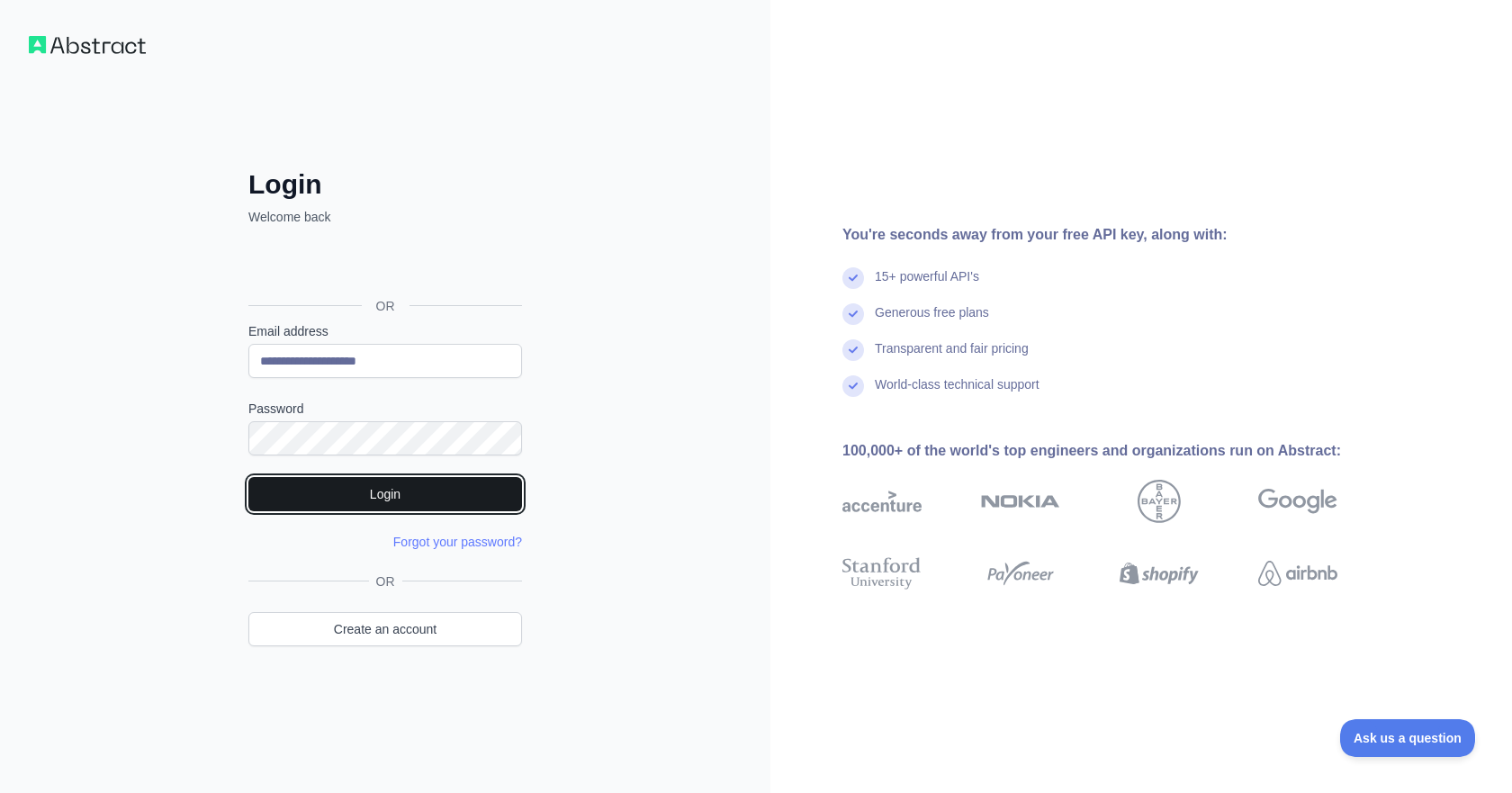
click at [374, 492] on button "Login" at bounding box center [385, 494] width 274 height 34
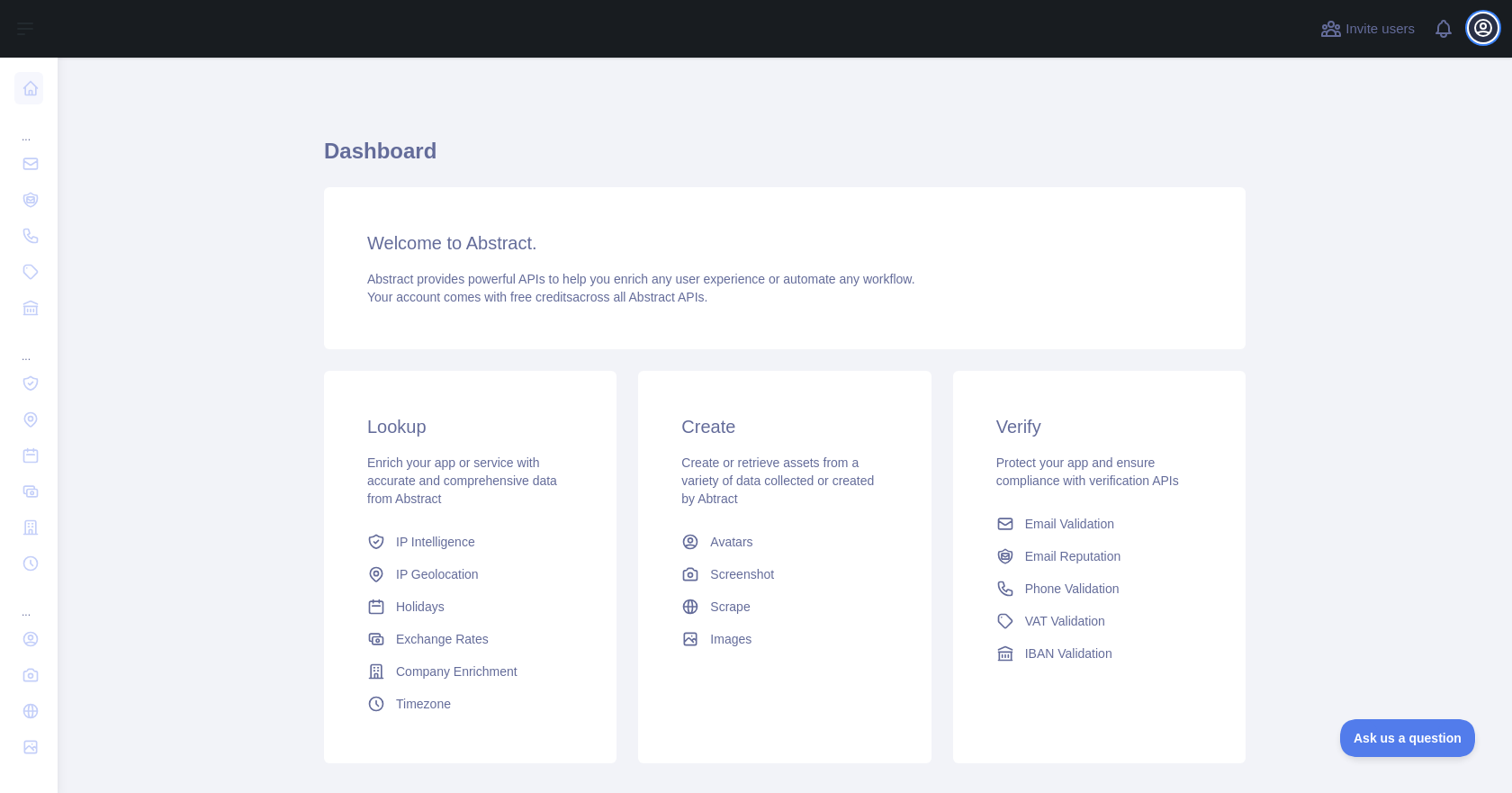
click at [1480, 28] on icon "button" at bounding box center [1483, 28] width 16 height 16
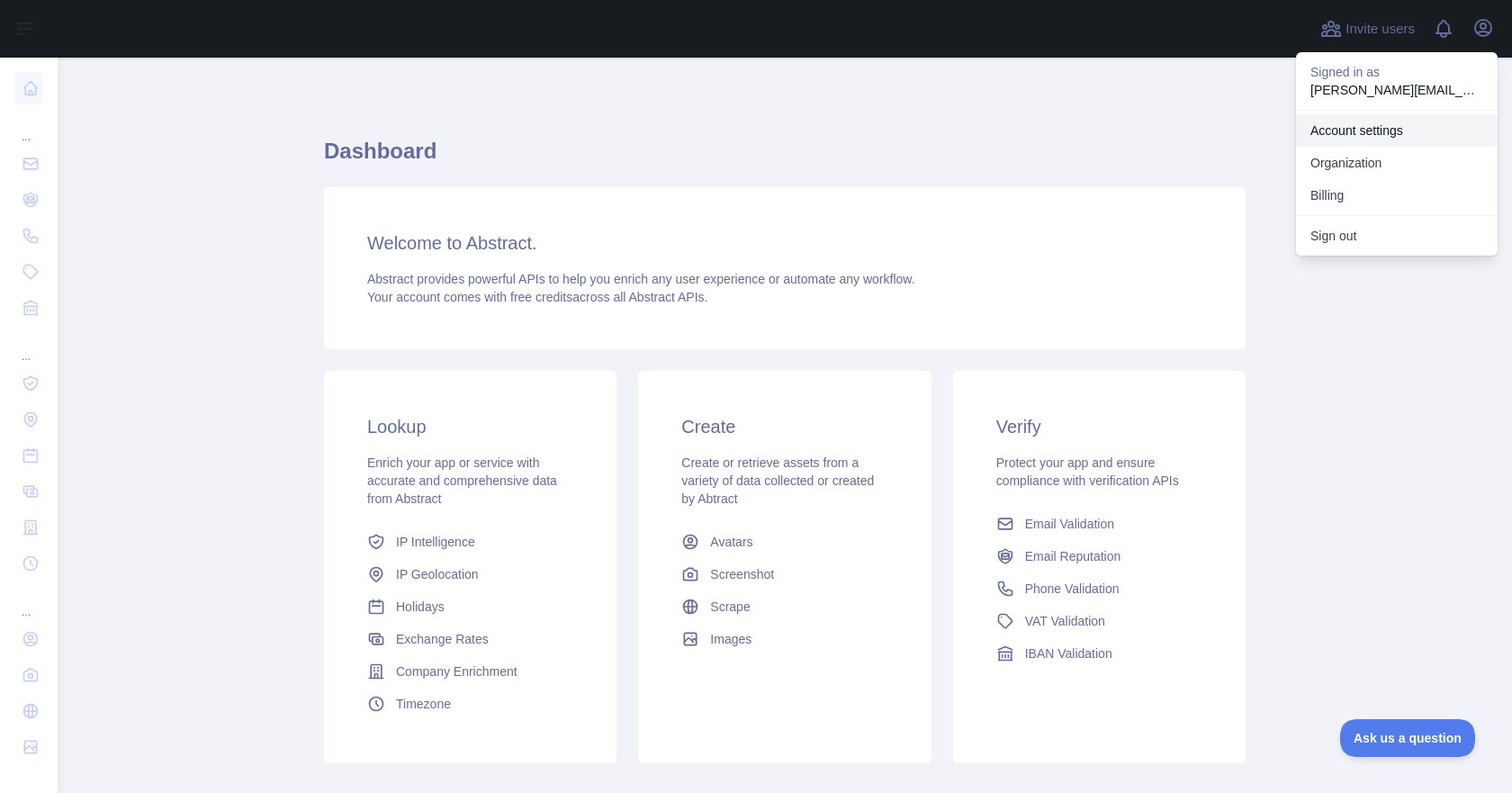
click at [1354, 133] on link "Account settings" at bounding box center [1397, 130] width 202 height 33
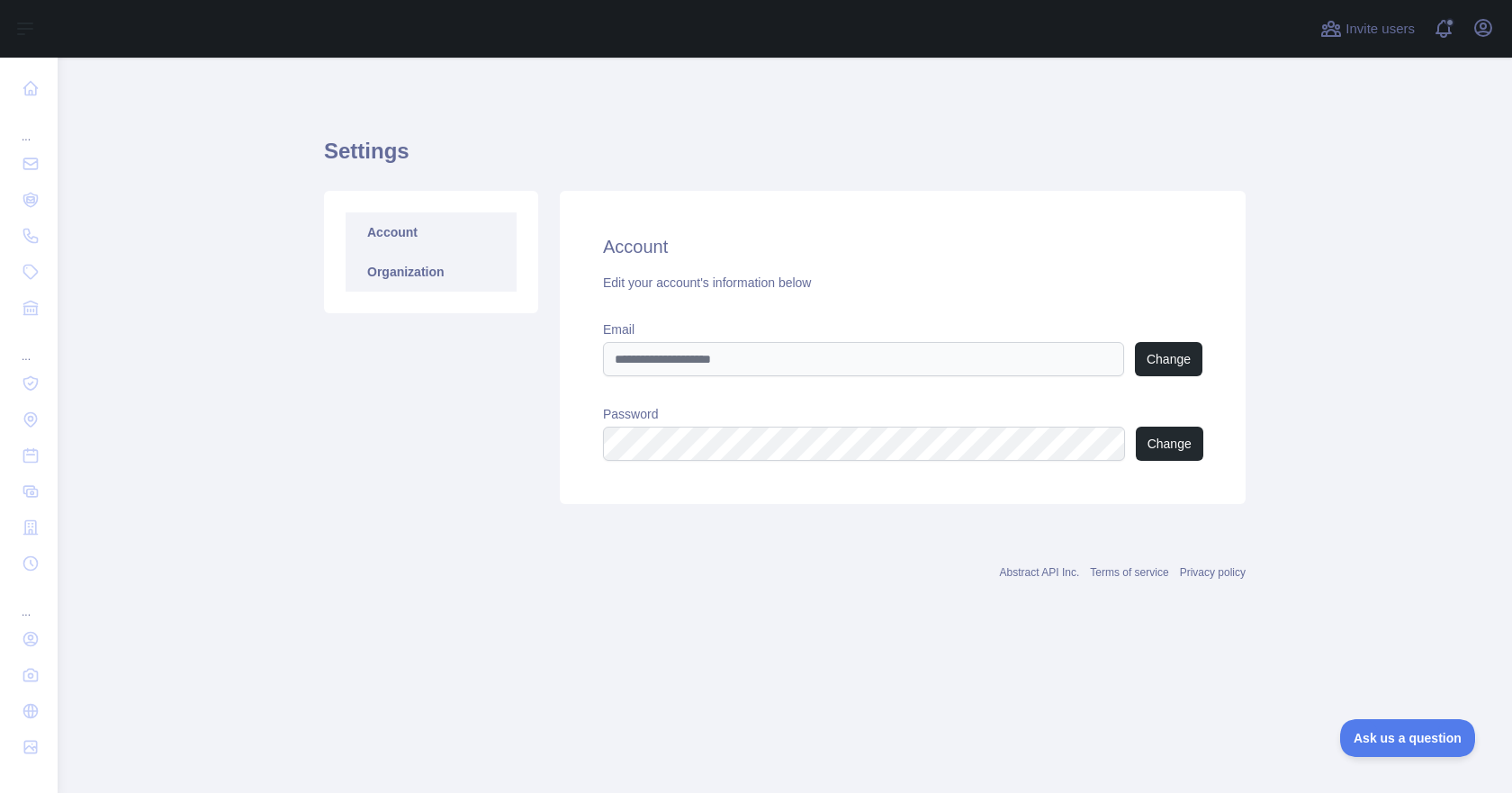
click at [370, 281] on link "Organization" at bounding box center [431, 272] width 171 height 39
